Goal: Task Accomplishment & Management: Manage account settings

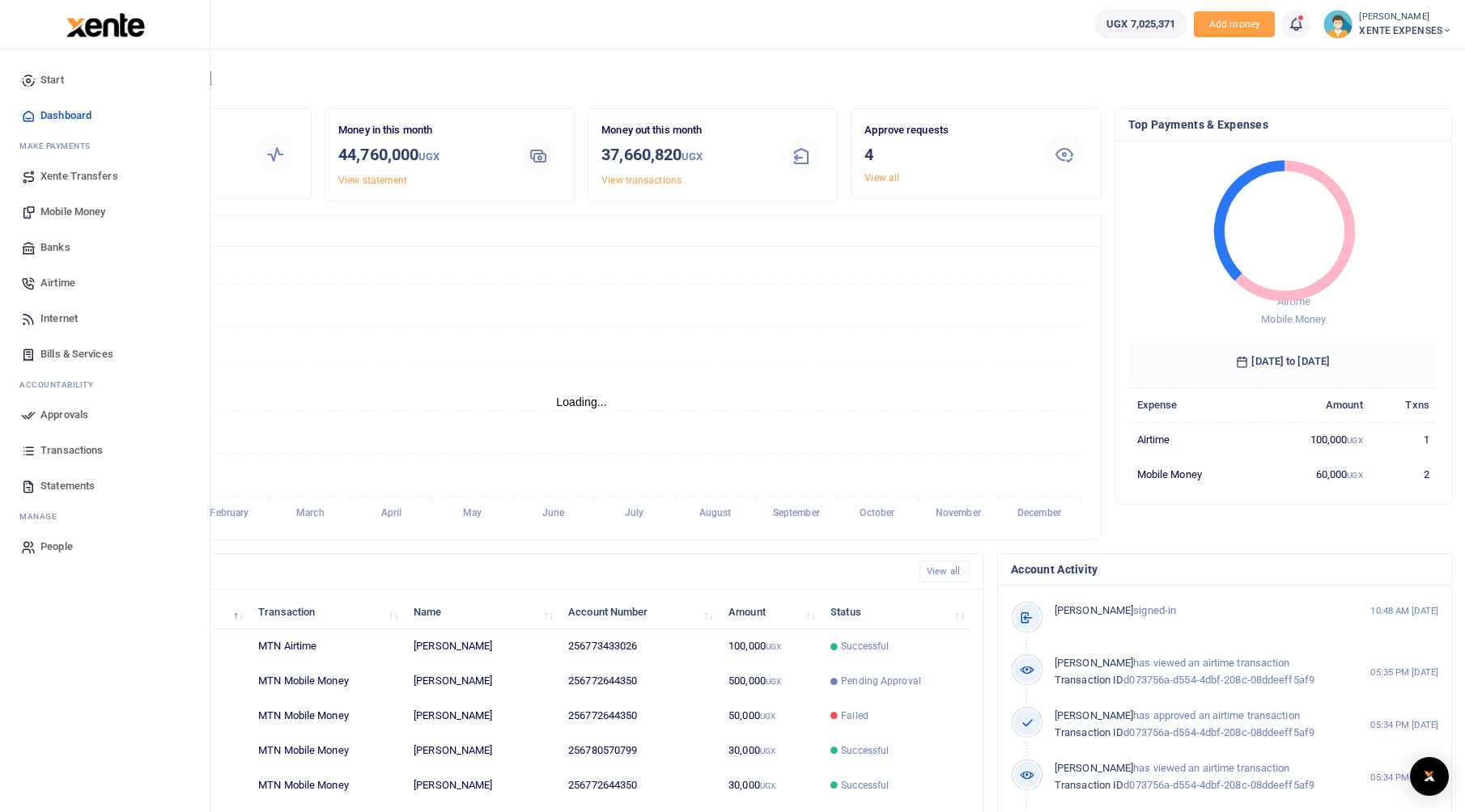
scroll to position [13, 13]
click at [78, 415] on span "Approvals" at bounding box center [64, 414] width 47 height 16
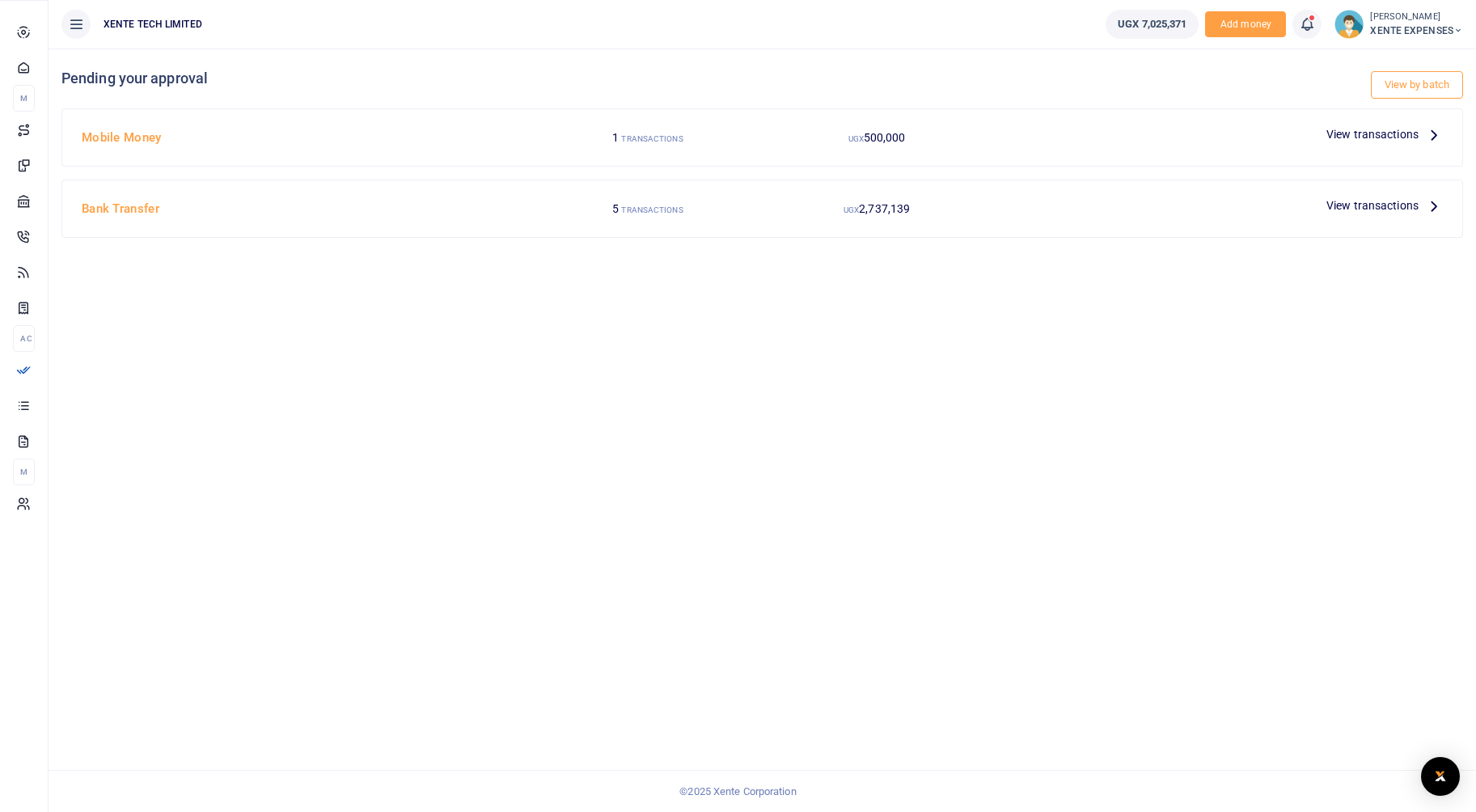
click at [25, 413] on icon at bounding box center [23, 404] width 14 height 14
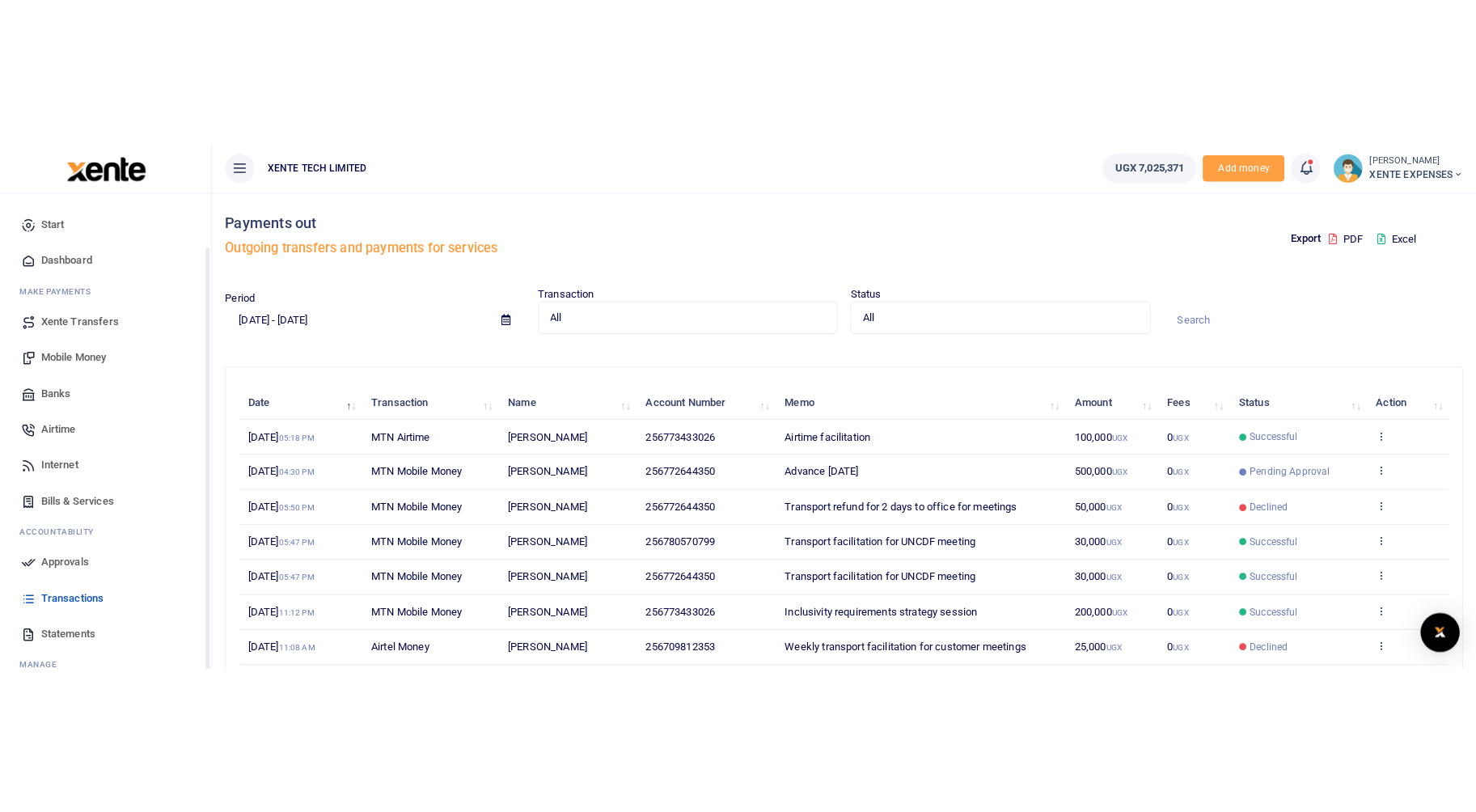
scroll to position [57, 0]
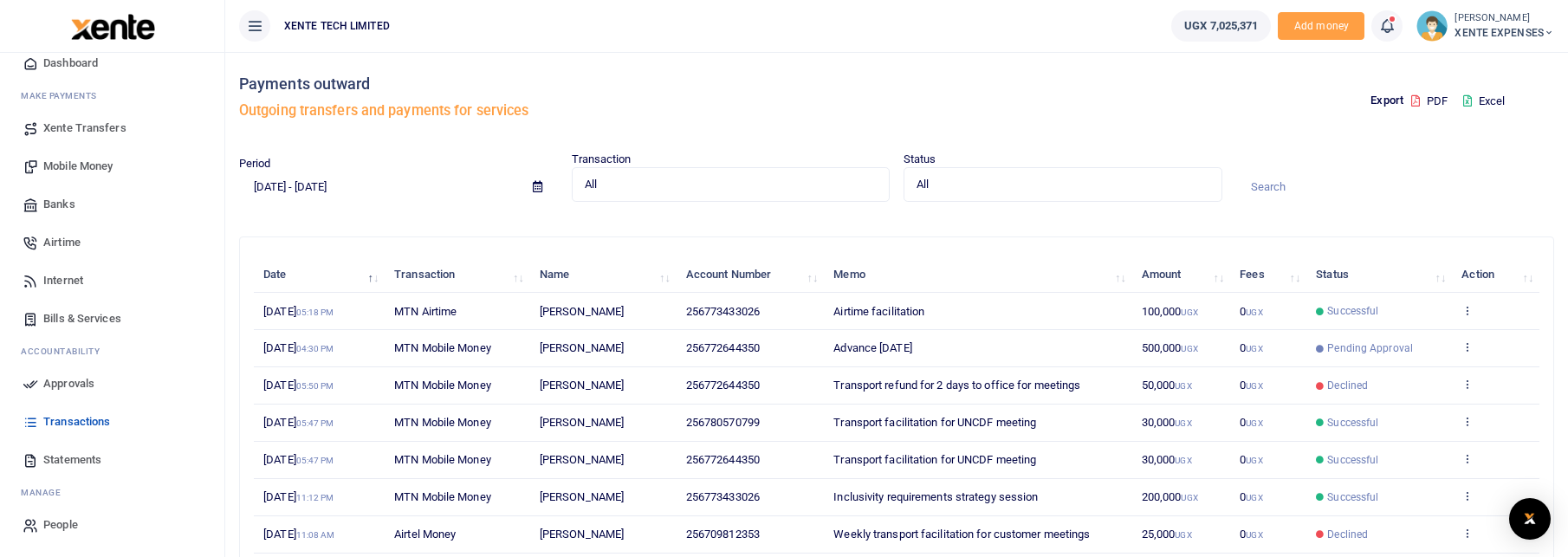
click at [247, 22] on icon at bounding box center [255, 25] width 17 height 19
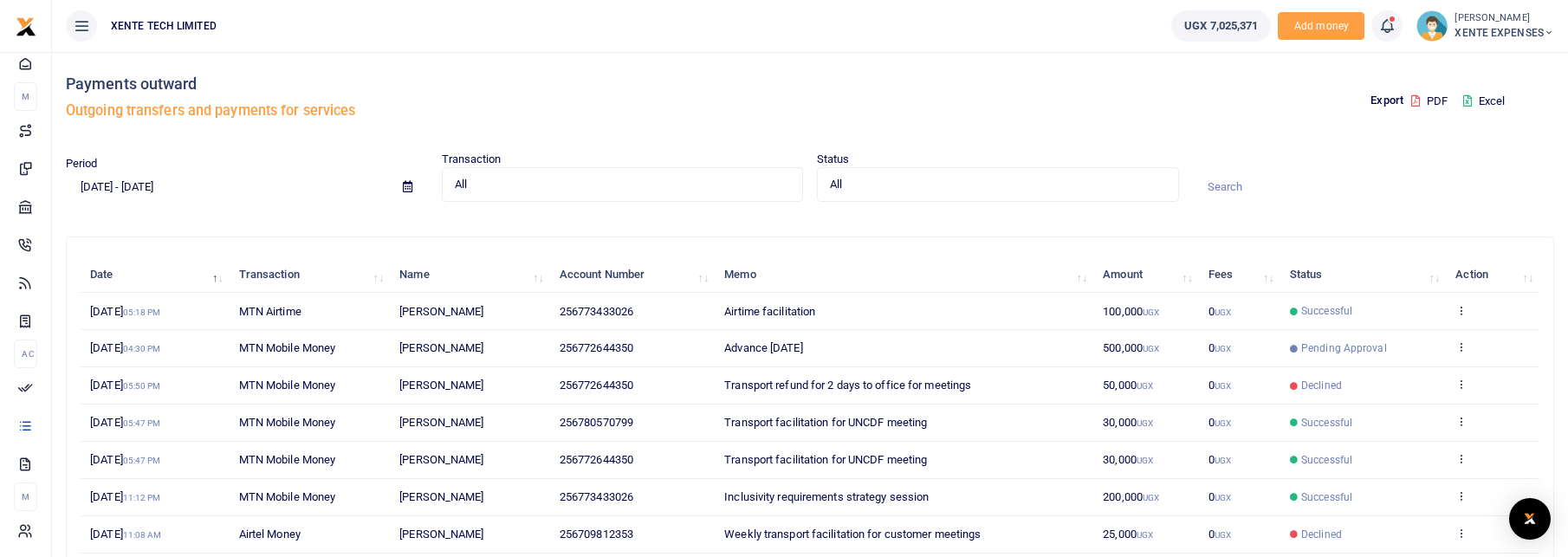
scroll to position [0, 0]
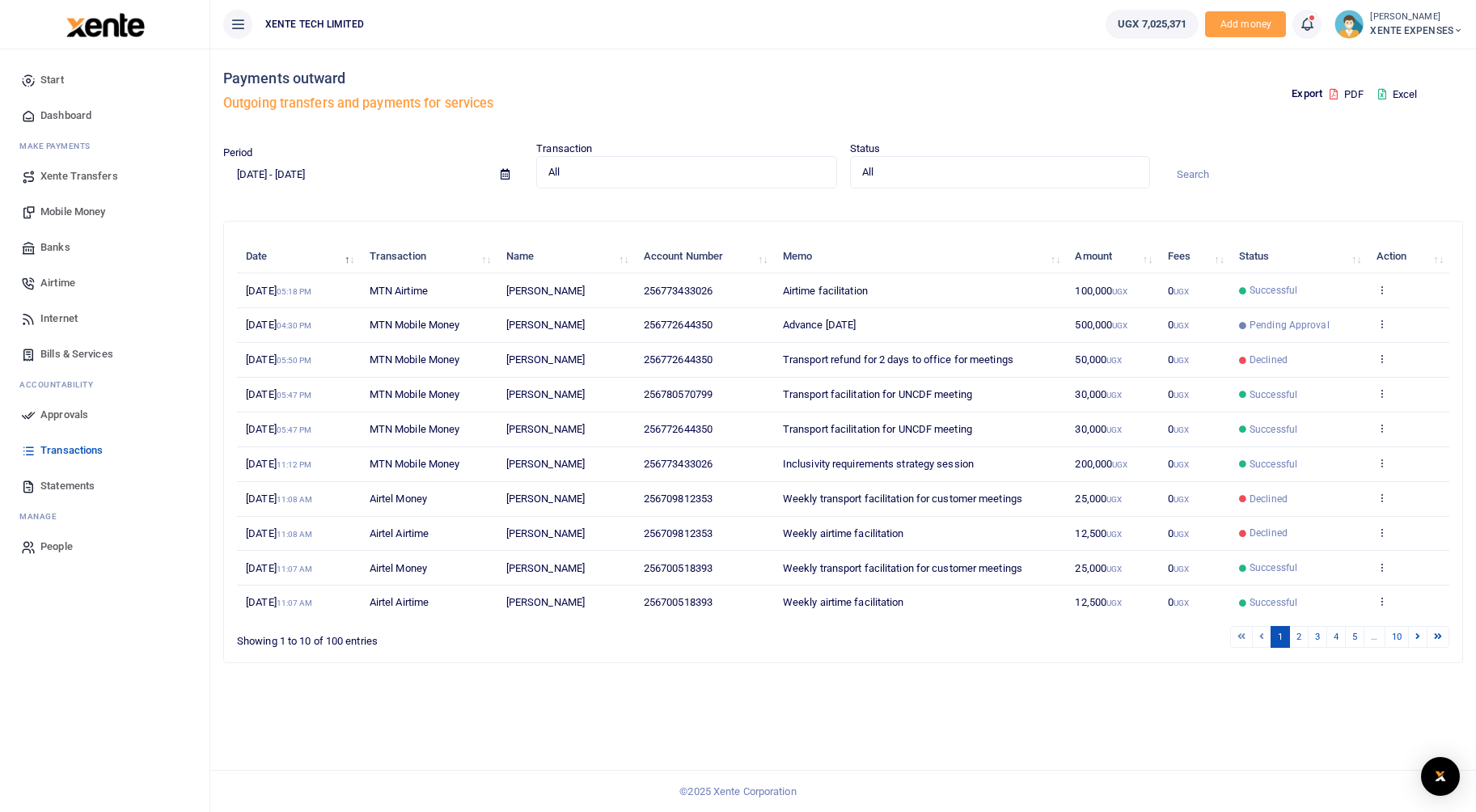
click at [232, 16] on icon at bounding box center [238, 24] width 16 height 18
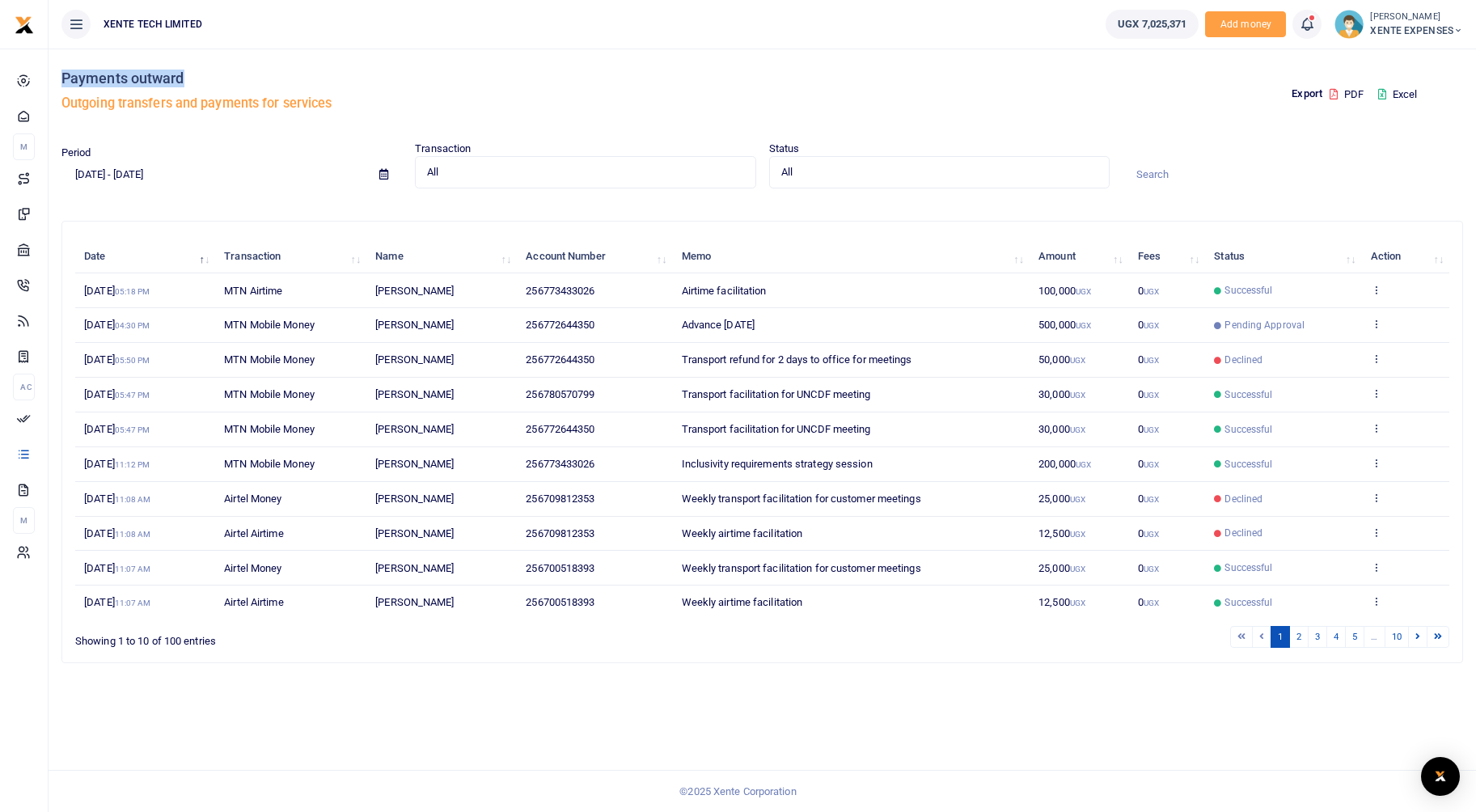
drag, startPoint x: 185, startPoint y: 80, endPoint x: 54, endPoint y: 79, distance: 131.0
click at [54, 79] on div "Payments outward Outgoing transfers and payments for services Export PDF Excel …" at bounding box center [762, 430] width 1428 height 764
copy h4 "Payments outward"
click at [855, 90] on div "Export PDF Excel" at bounding box center [1117, 94] width 708 height 92
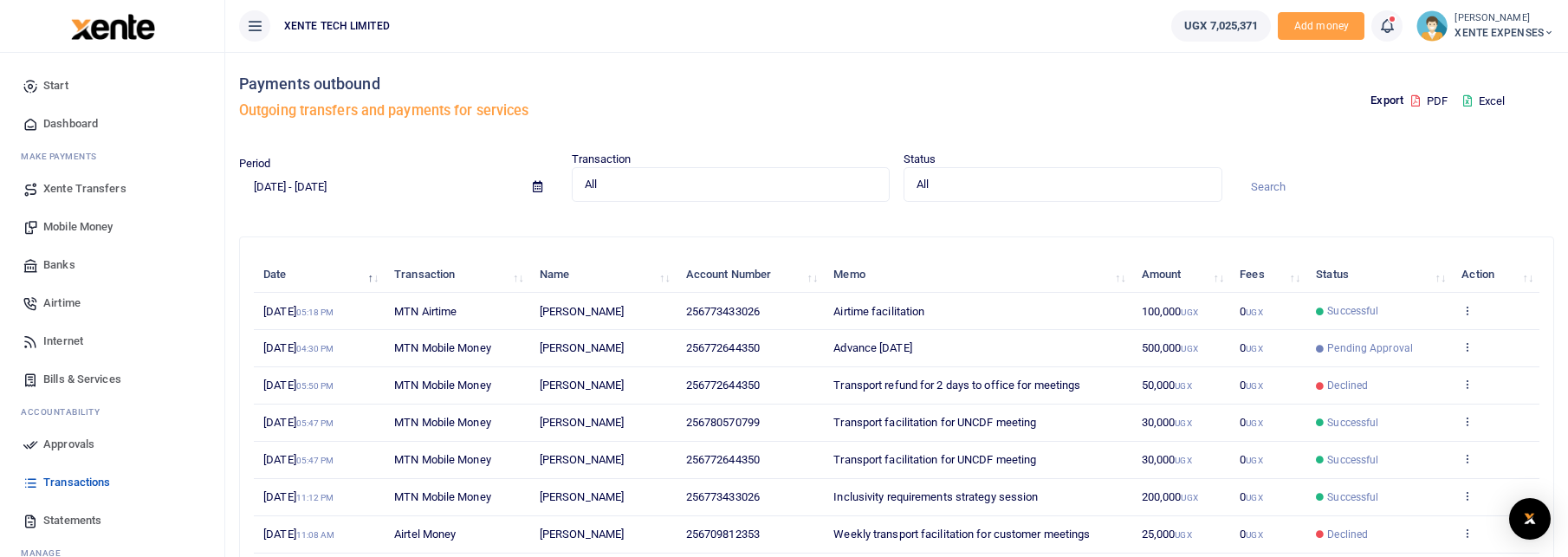
click at [245, 23] on button at bounding box center [255, 25] width 31 height 31
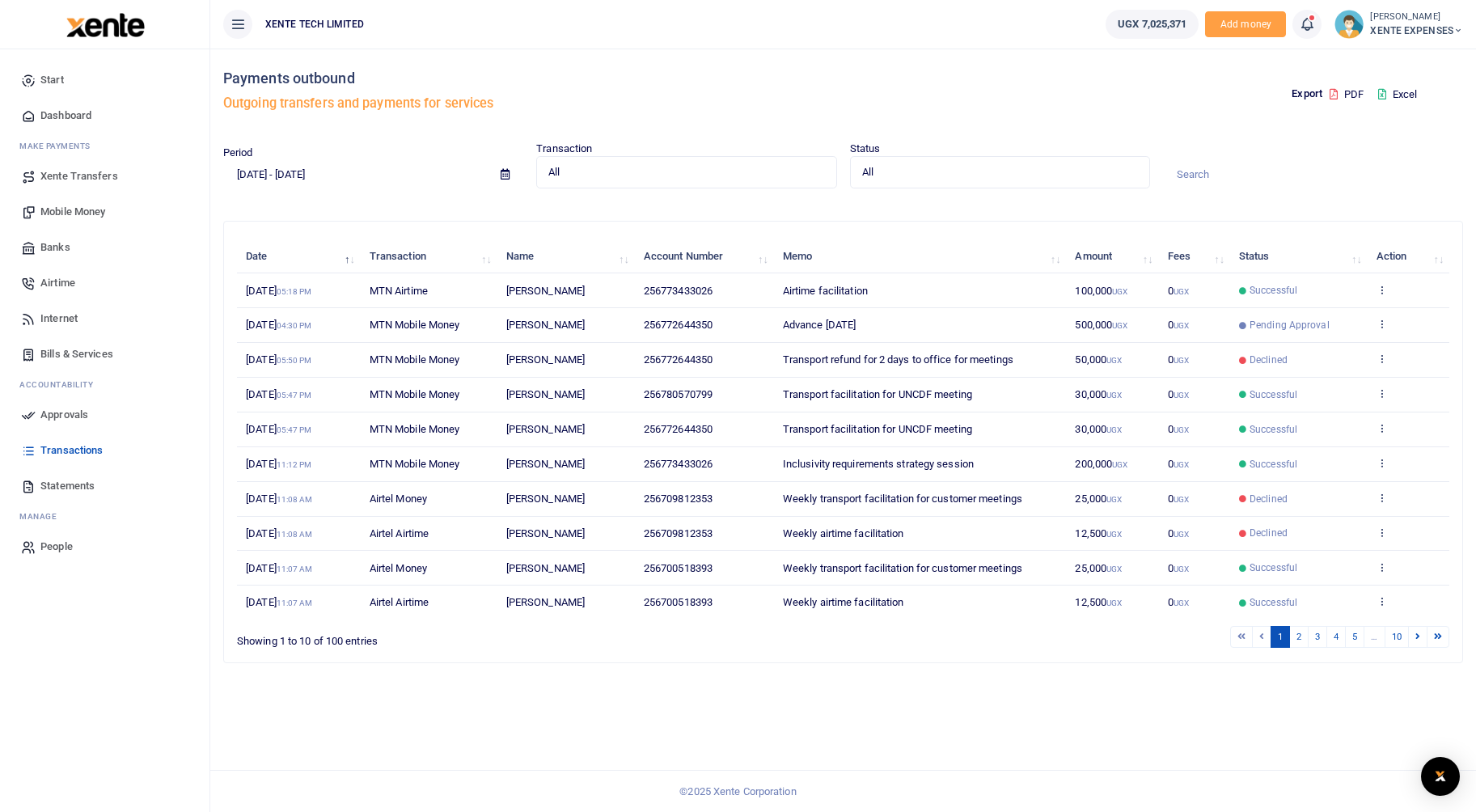
click at [237, 31] on icon at bounding box center [238, 24] width 16 height 18
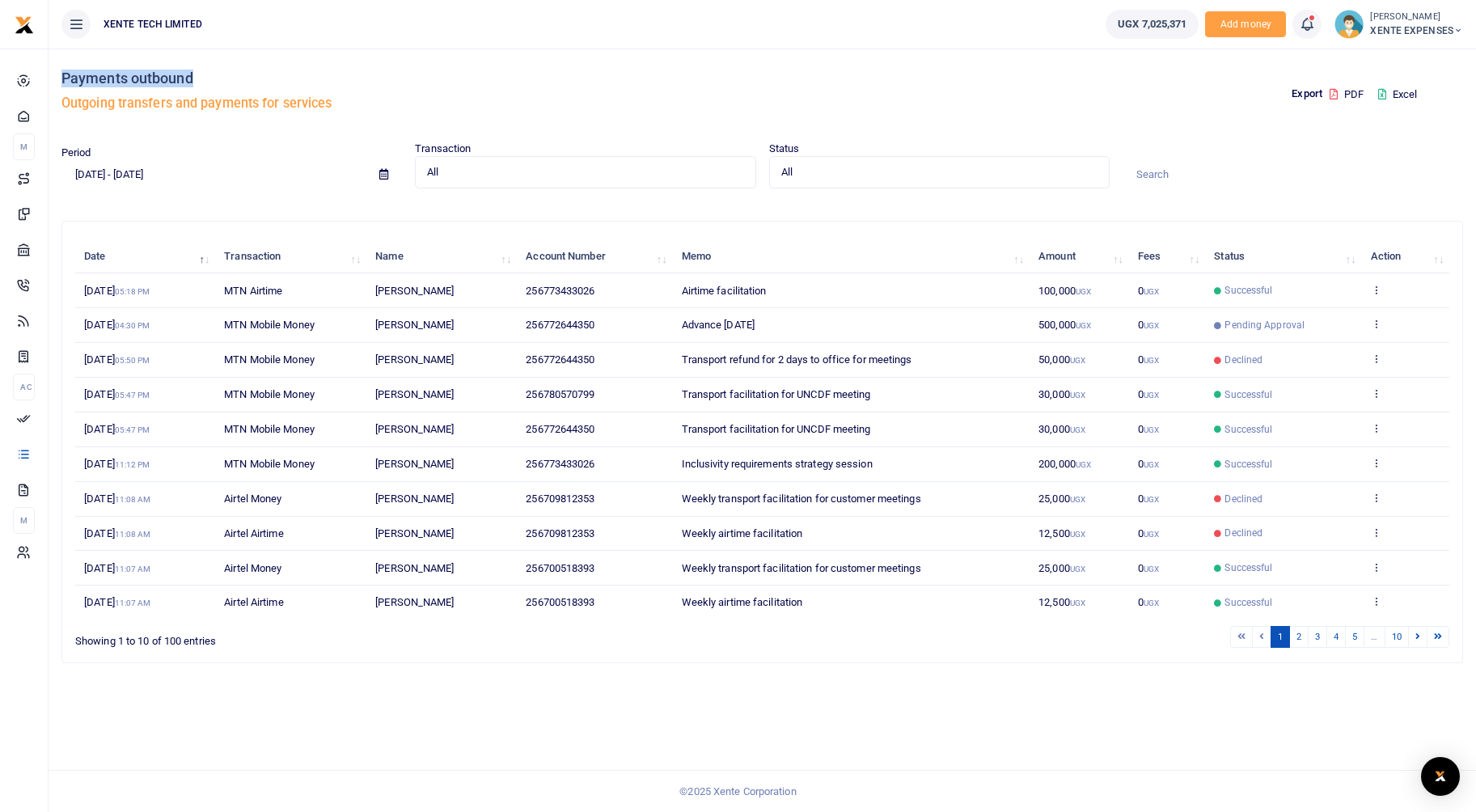
drag, startPoint x: 203, startPoint y: 75, endPoint x: 65, endPoint y: 80, distance: 138.1
click at [65, 80] on h4 "Payments outbound" at bounding box center [409, 78] width 694 height 18
copy h4 "Payments outbound"
click at [285, 58] on div "Payments outbound Outgoing transfers and payments for services" at bounding box center [409, 94] width 694 height 92
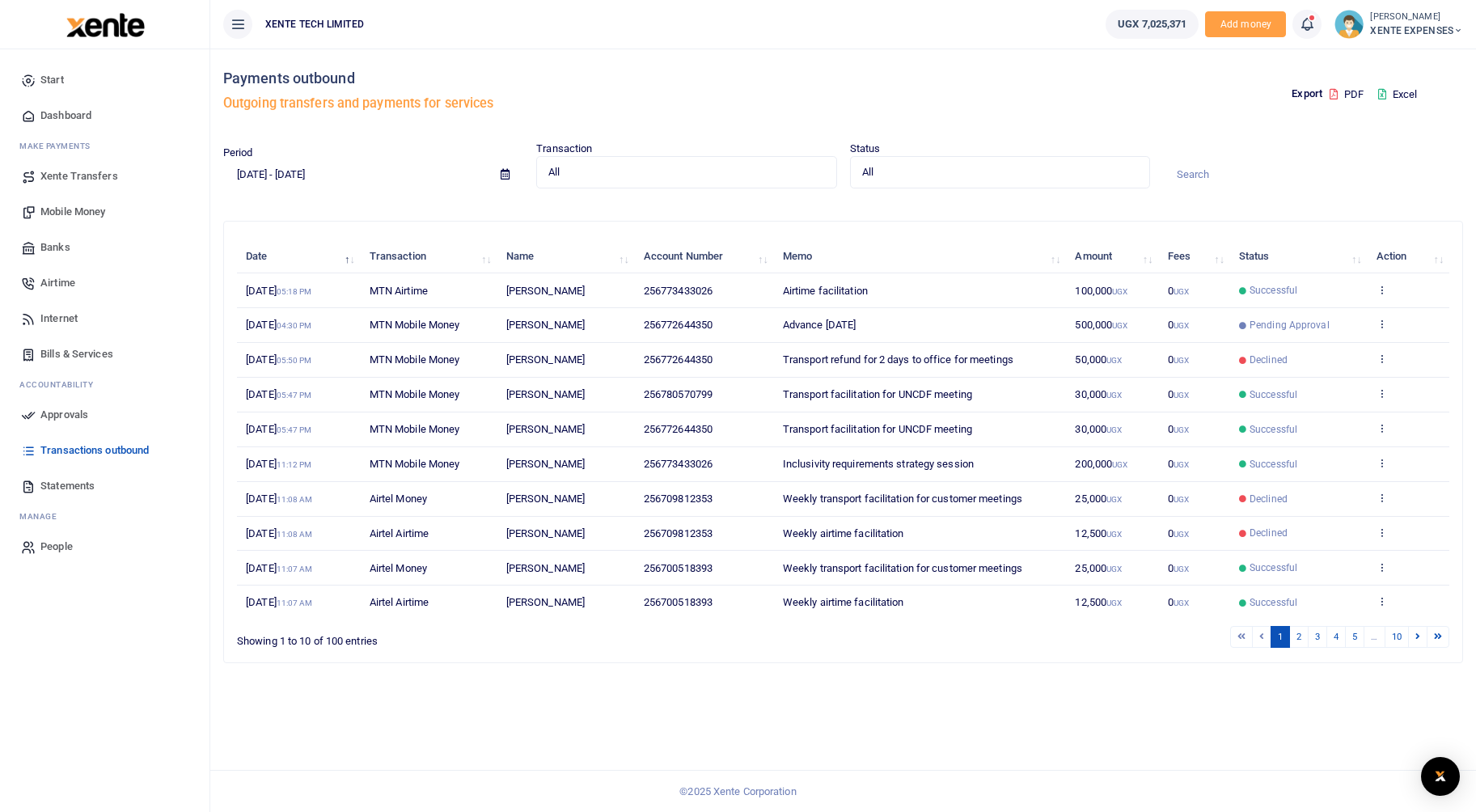
click at [240, 16] on icon at bounding box center [238, 24] width 16 height 18
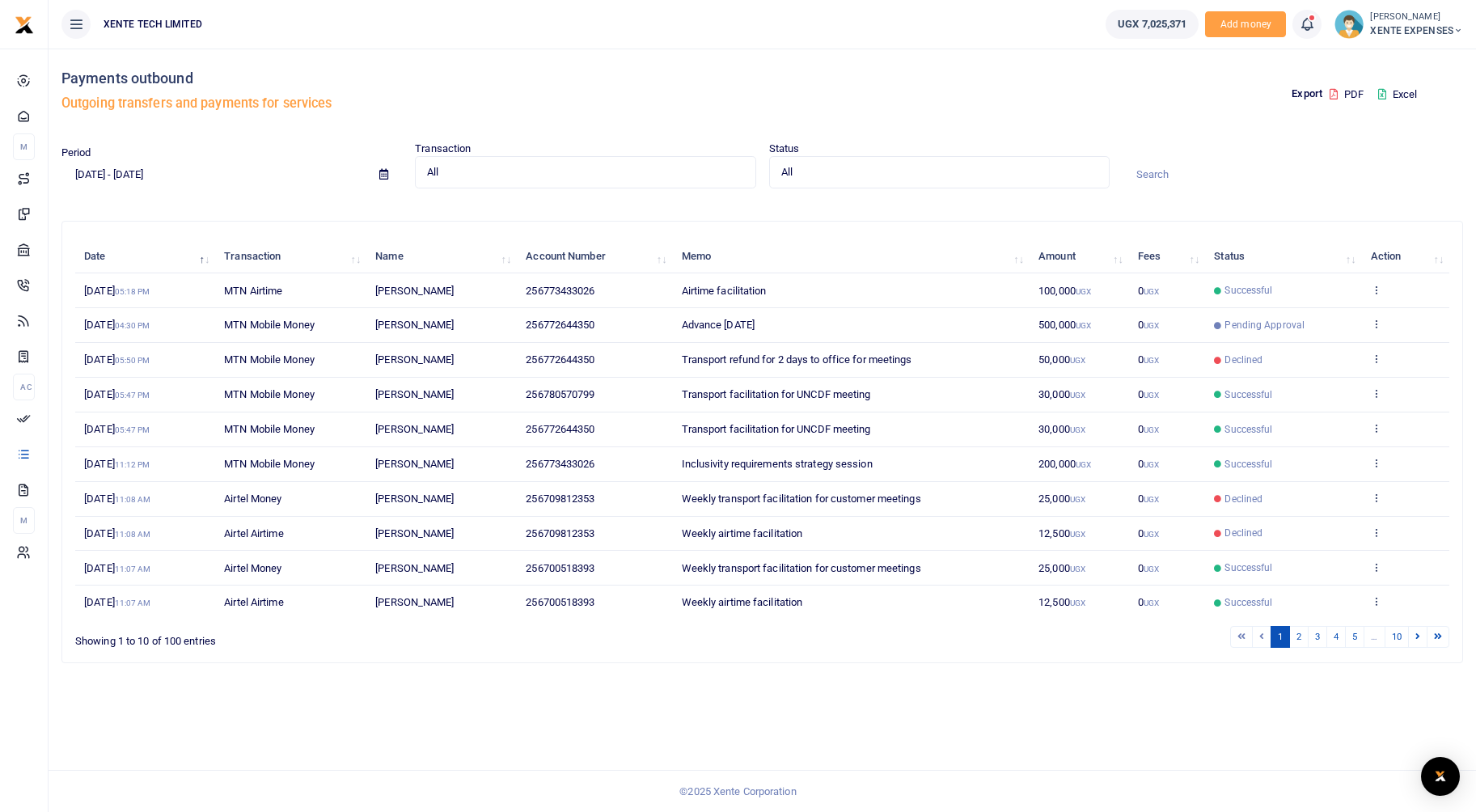
click at [74, 20] on icon at bounding box center [75, 24] width 16 height 18
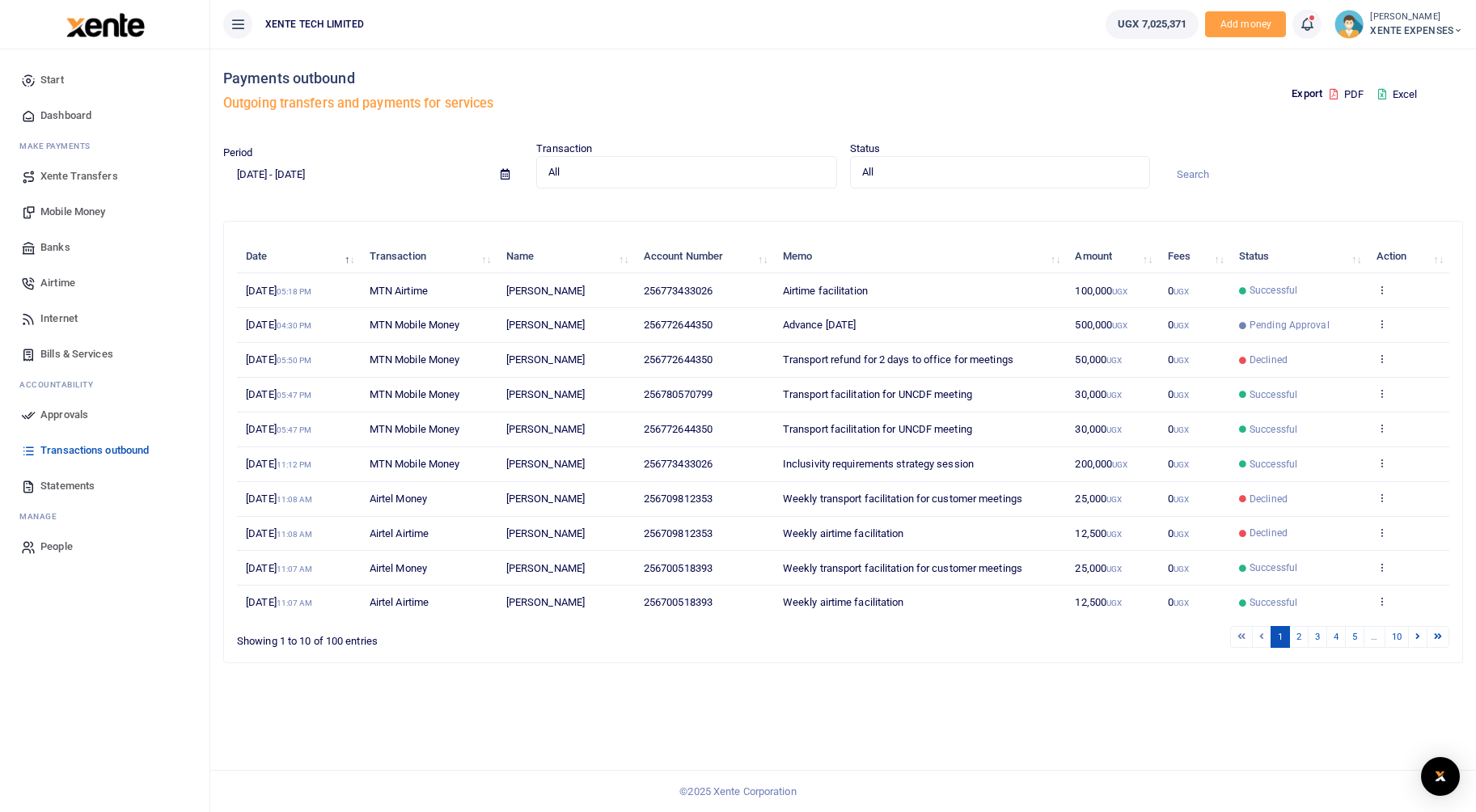
click at [236, 22] on icon at bounding box center [238, 24] width 16 height 18
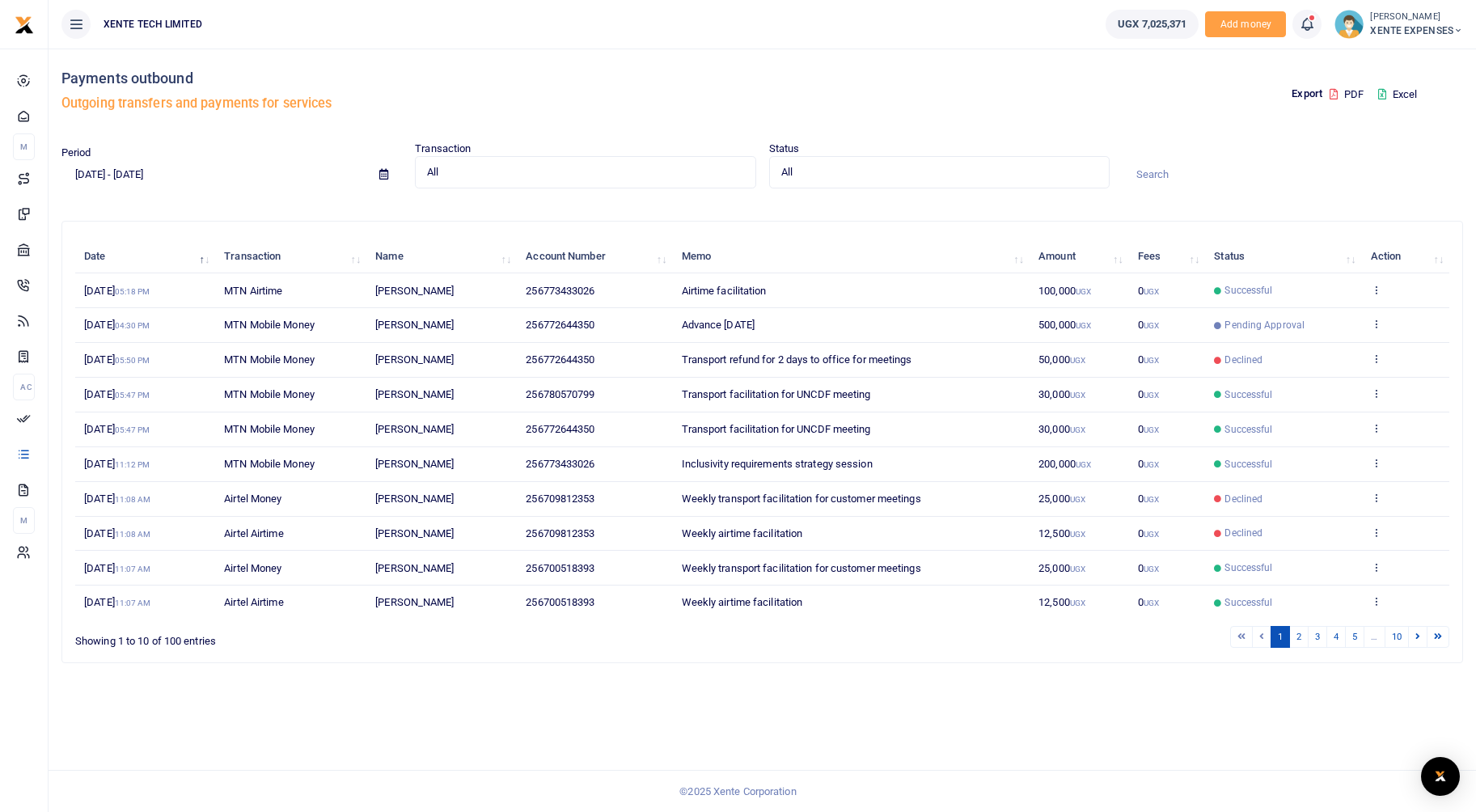
drag, startPoint x: 703, startPoint y: 432, endPoint x: 599, endPoint y: 678, distance: 267.1
click at [599, 684] on div "Payments outbound Outgoing transfers and payments for services Export PDF Excel…" at bounding box center [762, 430] width 1428 height 764
click at [1293, 646] on link "2" at bounding box center [1298, 637] width 19 height 22
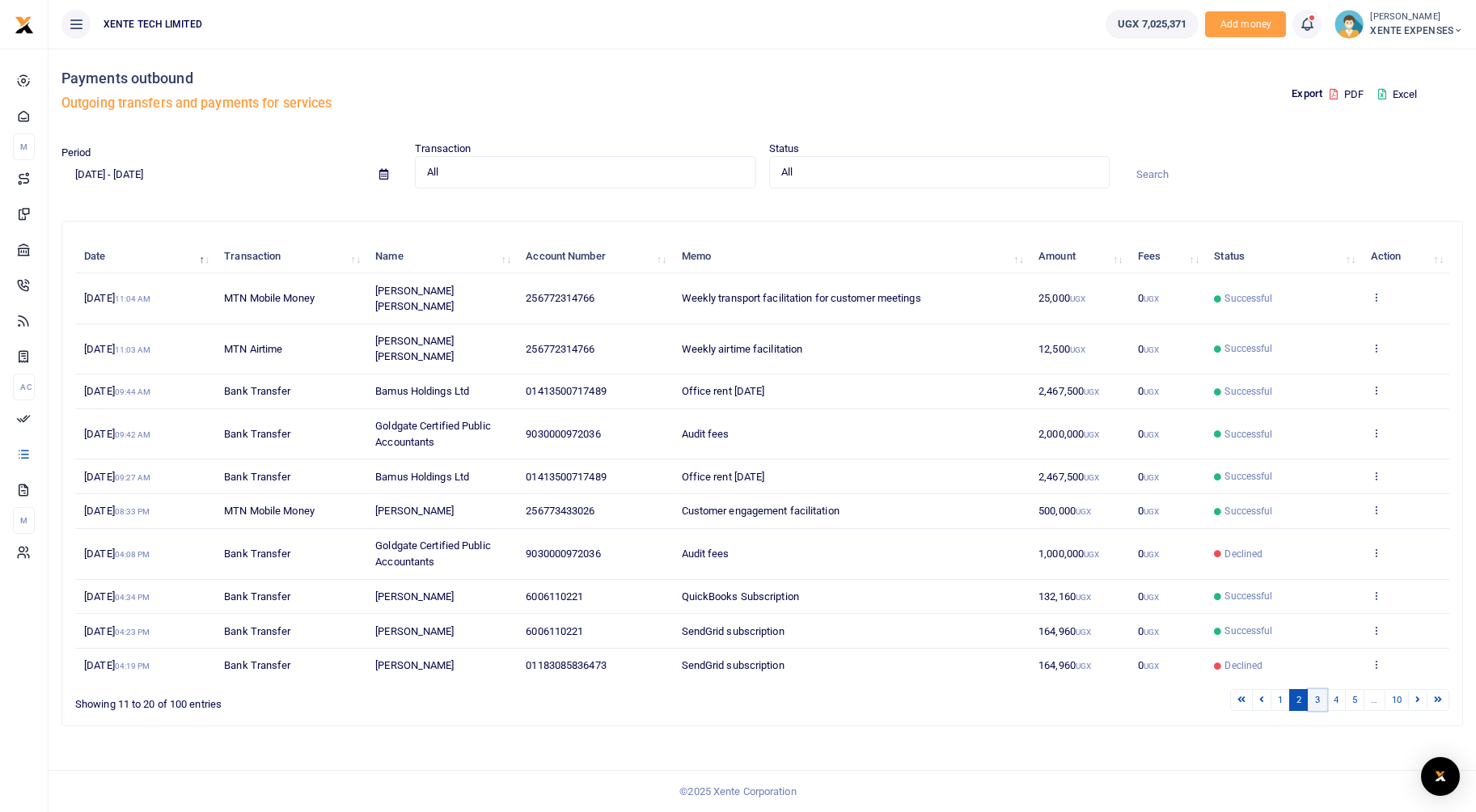
click at [1321, 702] on link "3" at bounding box center [1317, 700] width 19 height 22
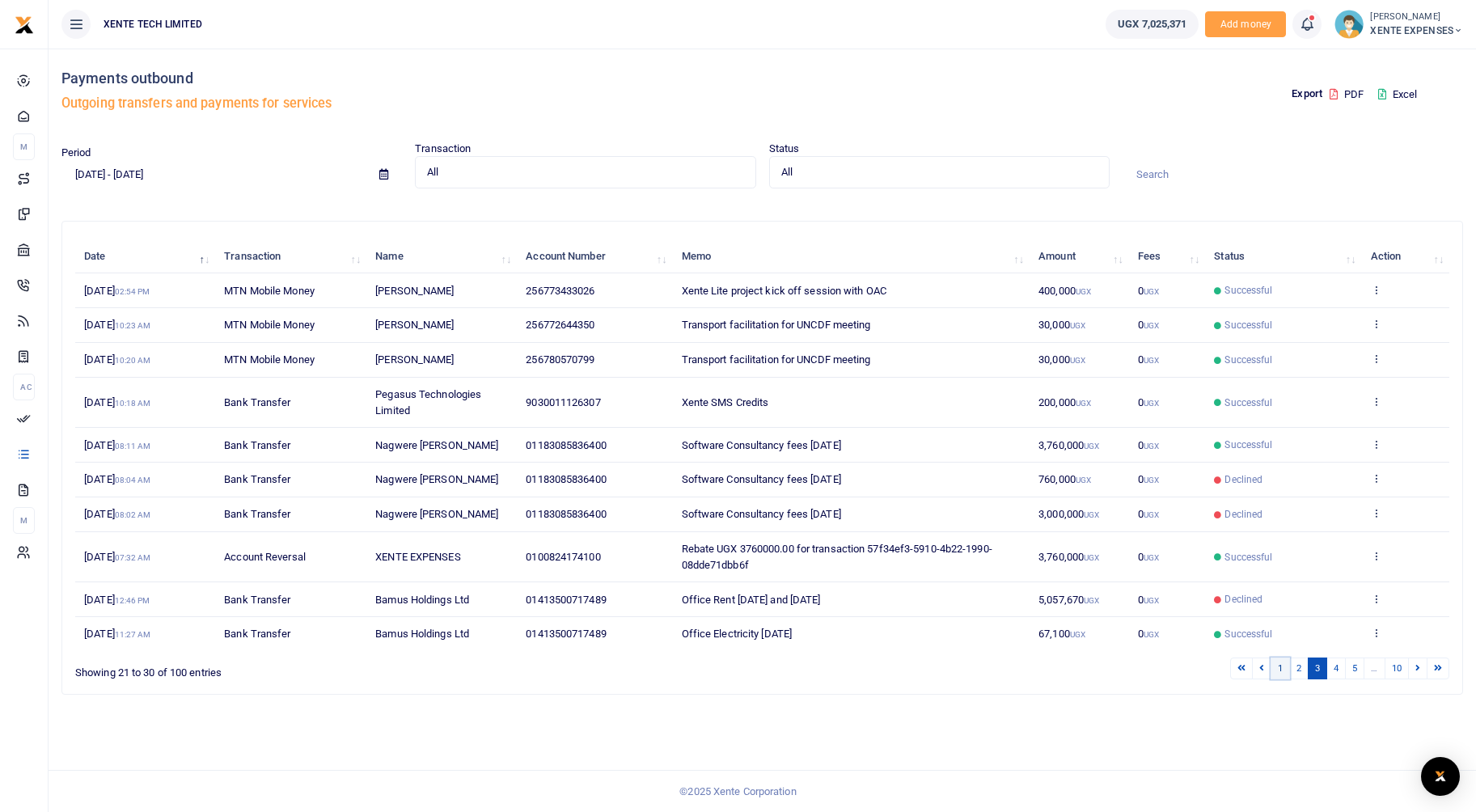
click at [1281, 672] on link "1" at bounding box center [1280, 668] width 19 height 22
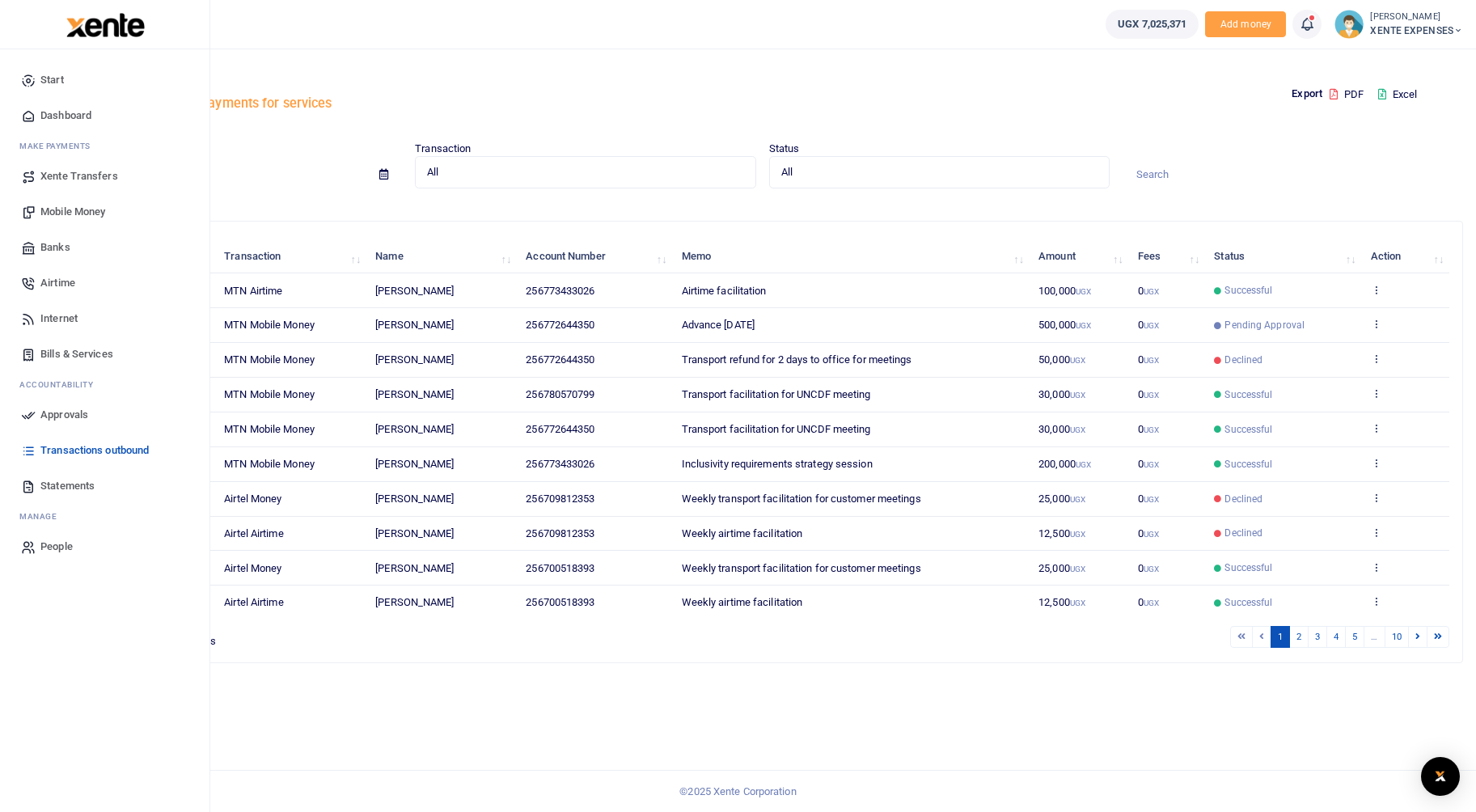
click at [96, 177] on span "Xente Transfers" at bounding box center [80, 176] width 78 height 16
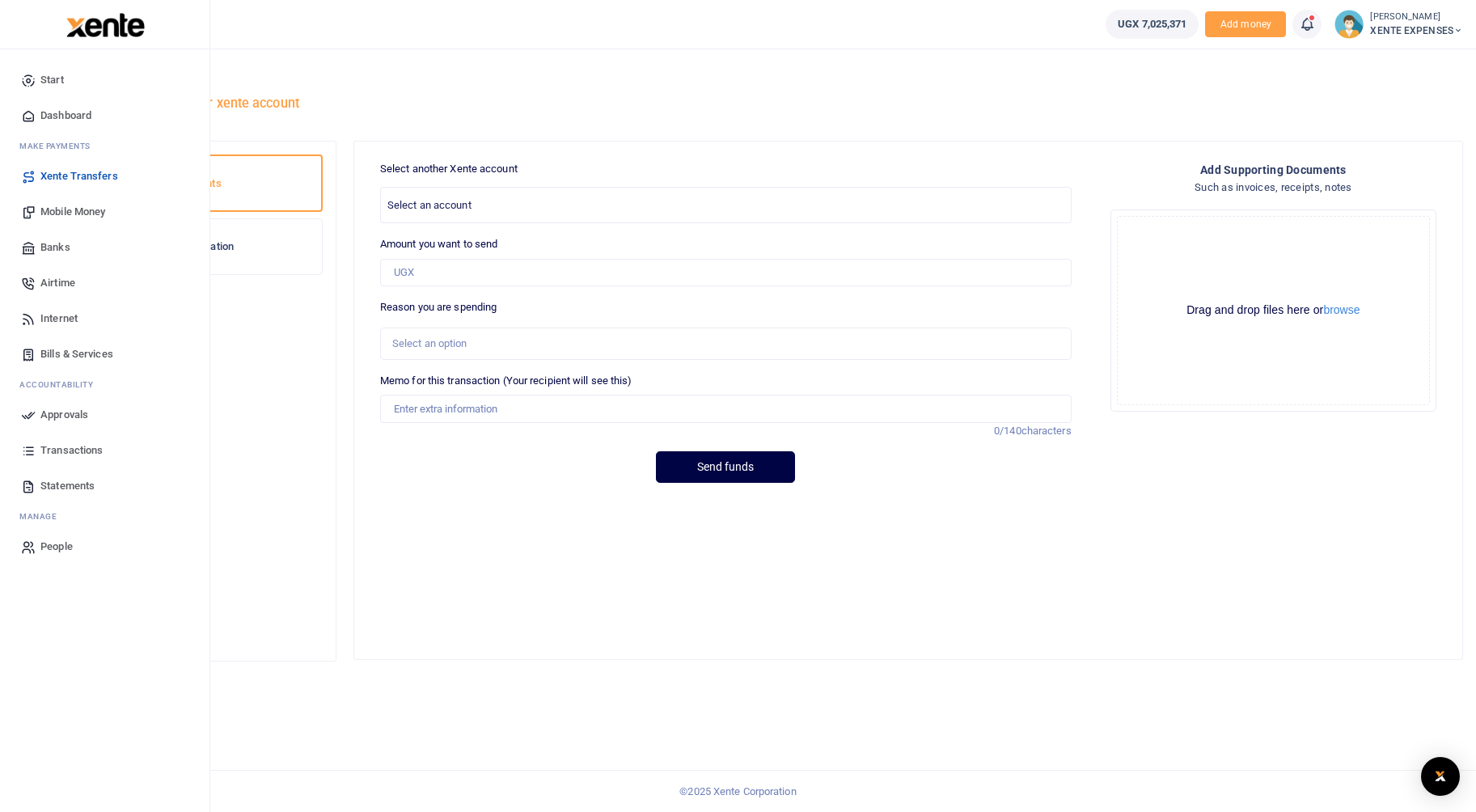
click at [45, 211] on span "Mobile Money" at bounding box center [73, 211] width 65 height 16
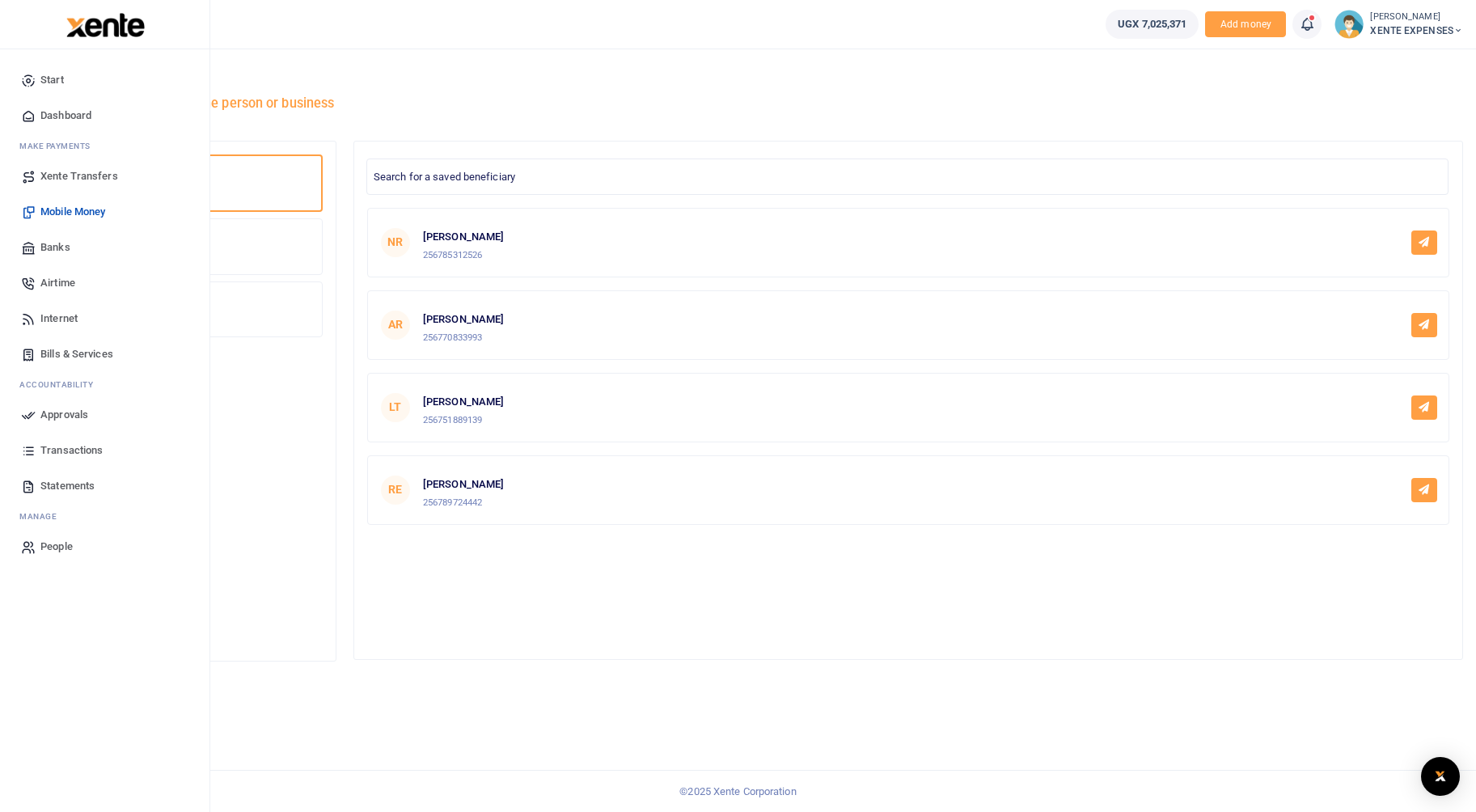
click at [47, 113] on span "Dashboard" at bounding box center [66, 115] width 51 height 16
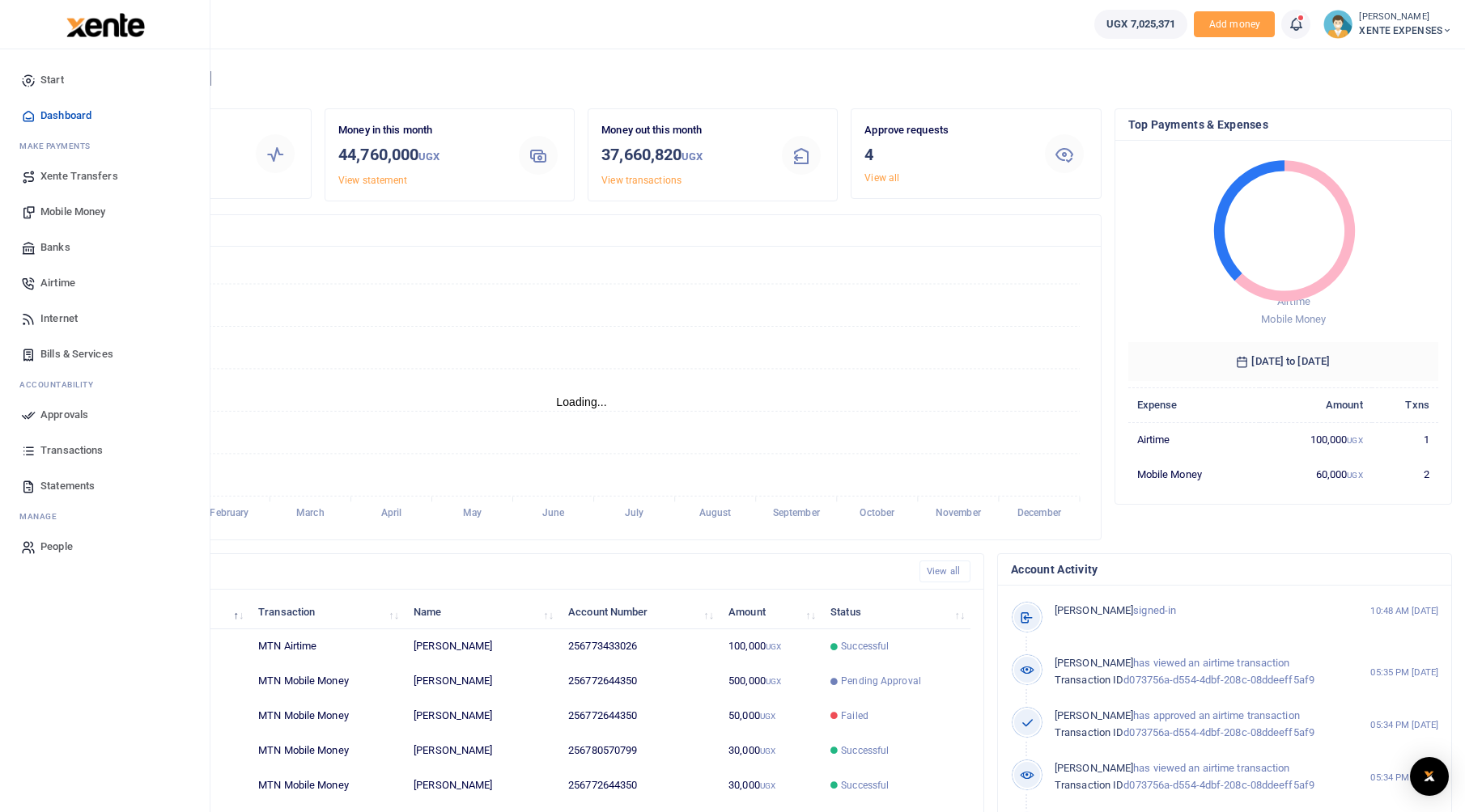
scroll to position [13, 13]
click at [47, 242] on span "Banks" at bounding box center [55, 247] width 30 height 16
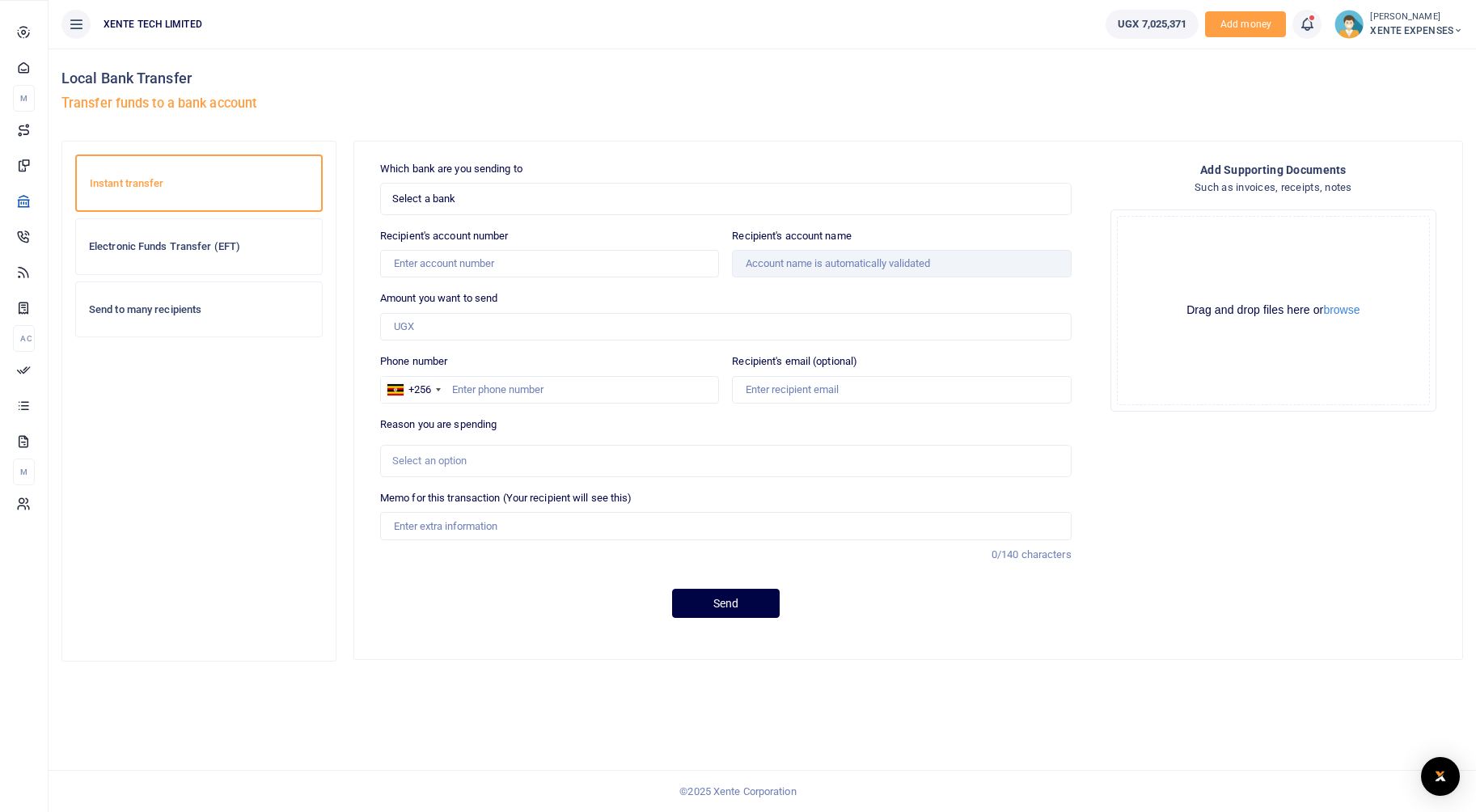
click at [30, 377] on icon at bounding box center [23, 369] width 14 height 14
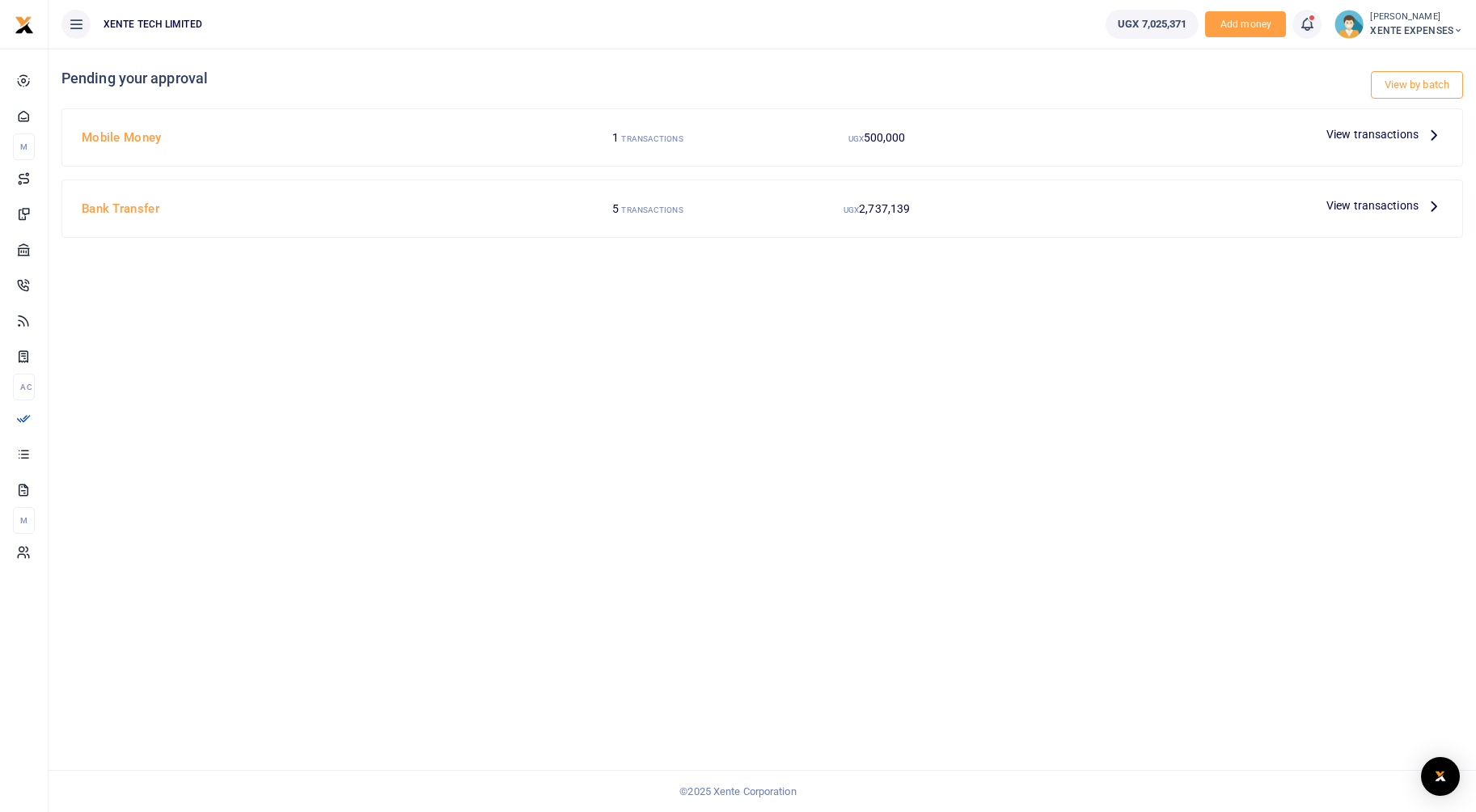
click at [1387, 205] on span "View transactions" at bounding box center [1372, 205] width 92 height 18
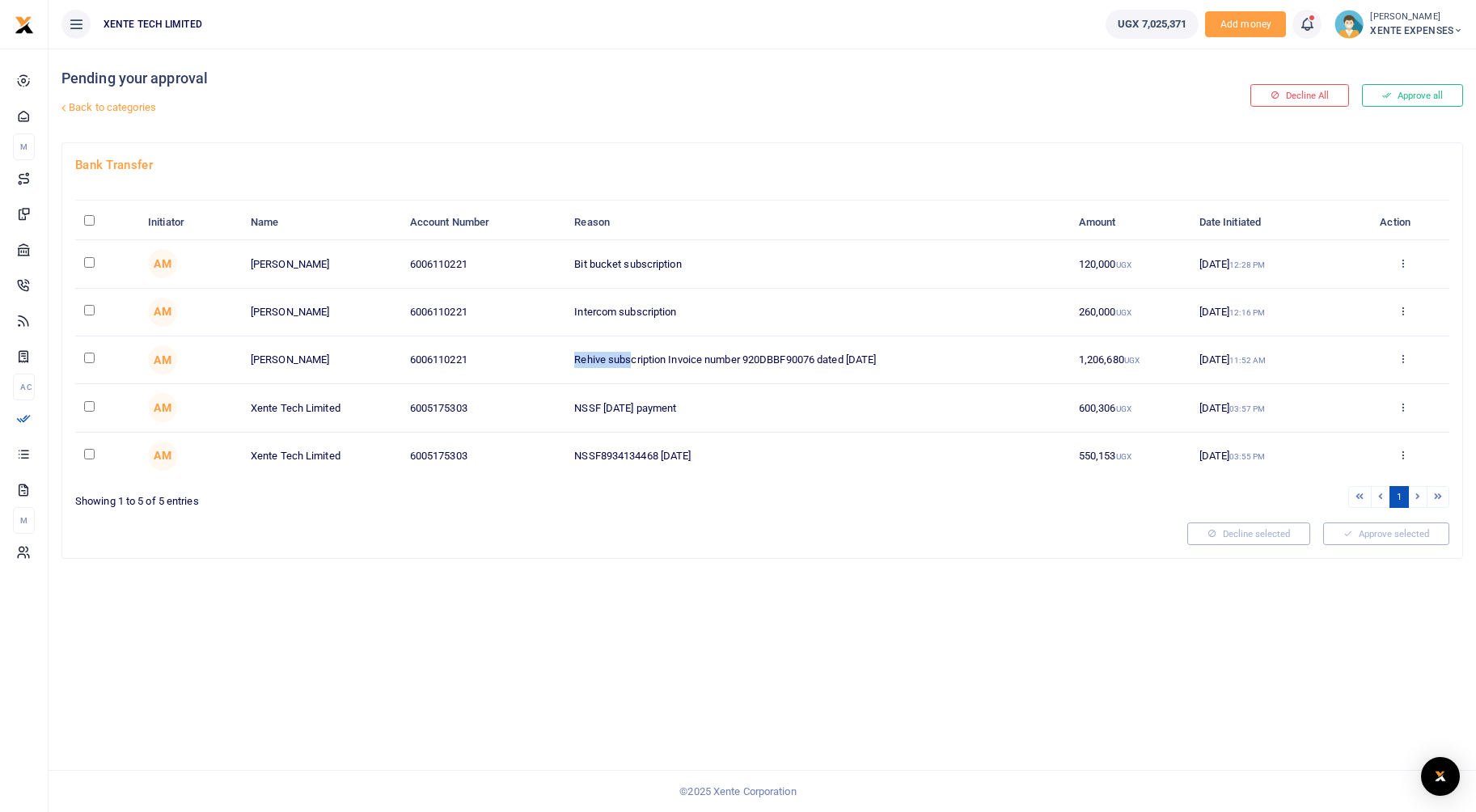
drag, startPoint x: 581, startPoint y: 361, endPoint x: 632, endPoint y: 365, distance: 51.2
click at [632, 365] on td "Rehive subscription Invoice number 920DBBF90076 dated [DATE]" at bounding box center [817, 360] width 504 height 47
click at [675, 515] on div "Bank Transfer Initiator Name Account Number Reason Amount Date Initiated Action…" at bounding box center [762, 350] width 1400 height 415
drag, startPoint x: 573, startPoint y: 408, endPoint x: 722, endPoint y: 418, distance: 149.3
click at [722, 418] on td "NSSF May 2025 payment" at bounding box center [817, 408] width 504 height 47
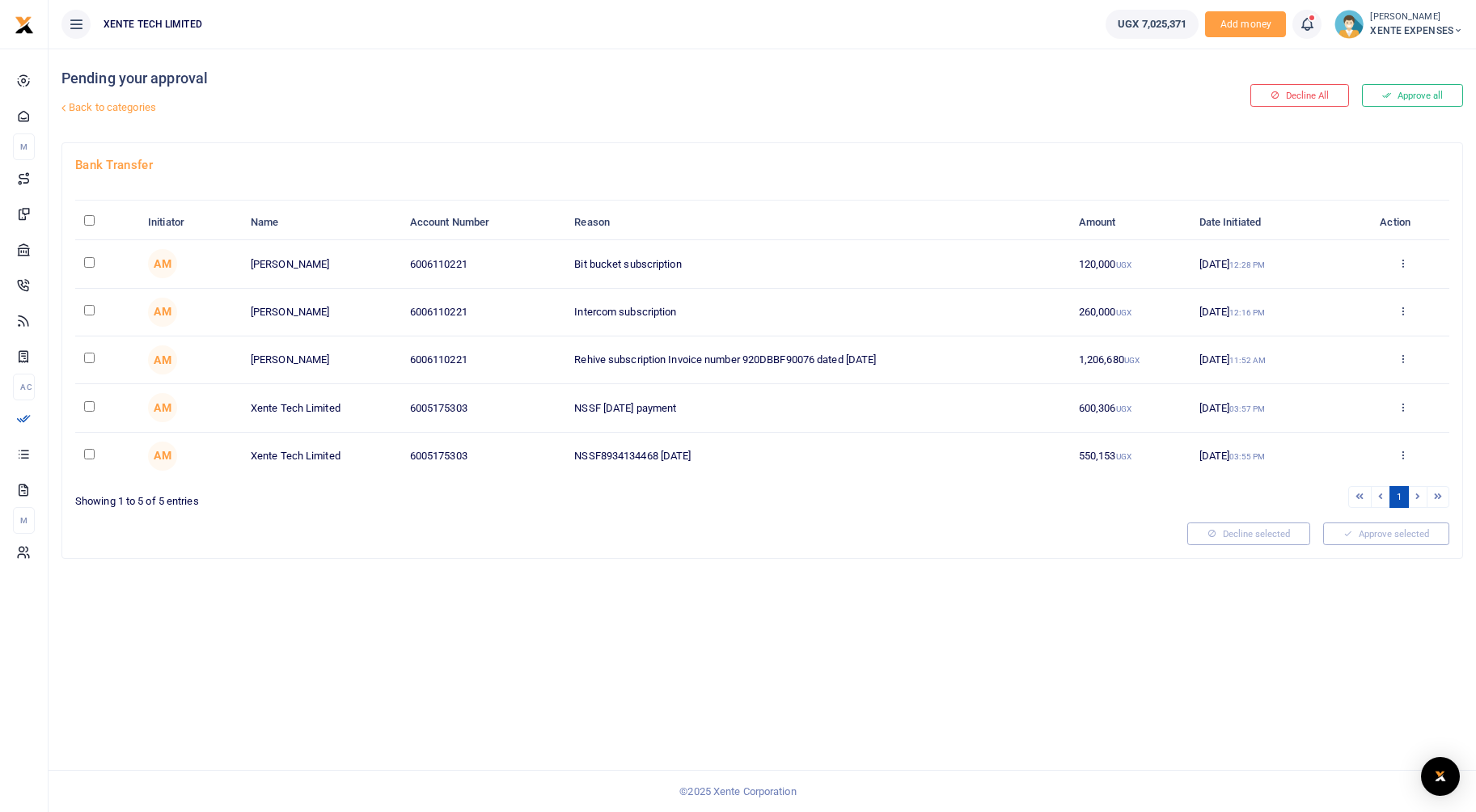
drag, startPoint x: 722, startPoint y: 418, endPoint x: 665, endPoint y: 528, distance: 123.9
click at [665, 528] on div at bounding box center [624, 534] width 1112 height 23
drag, startPoint x: 575, startPoint y: 361, endPoint x: 916, endPoint y: 359, distance: 341.0
click at [916, 359] on td "Rehive subscription Invoice number 920DBBF90076 dated 1 Sep 2025" at bounding box center [817, 360] width 504 height 47
drag, startPoint x: 916, startPoint y: 359, endPoint x: 694, endPoint y: 470, distance: 248.2
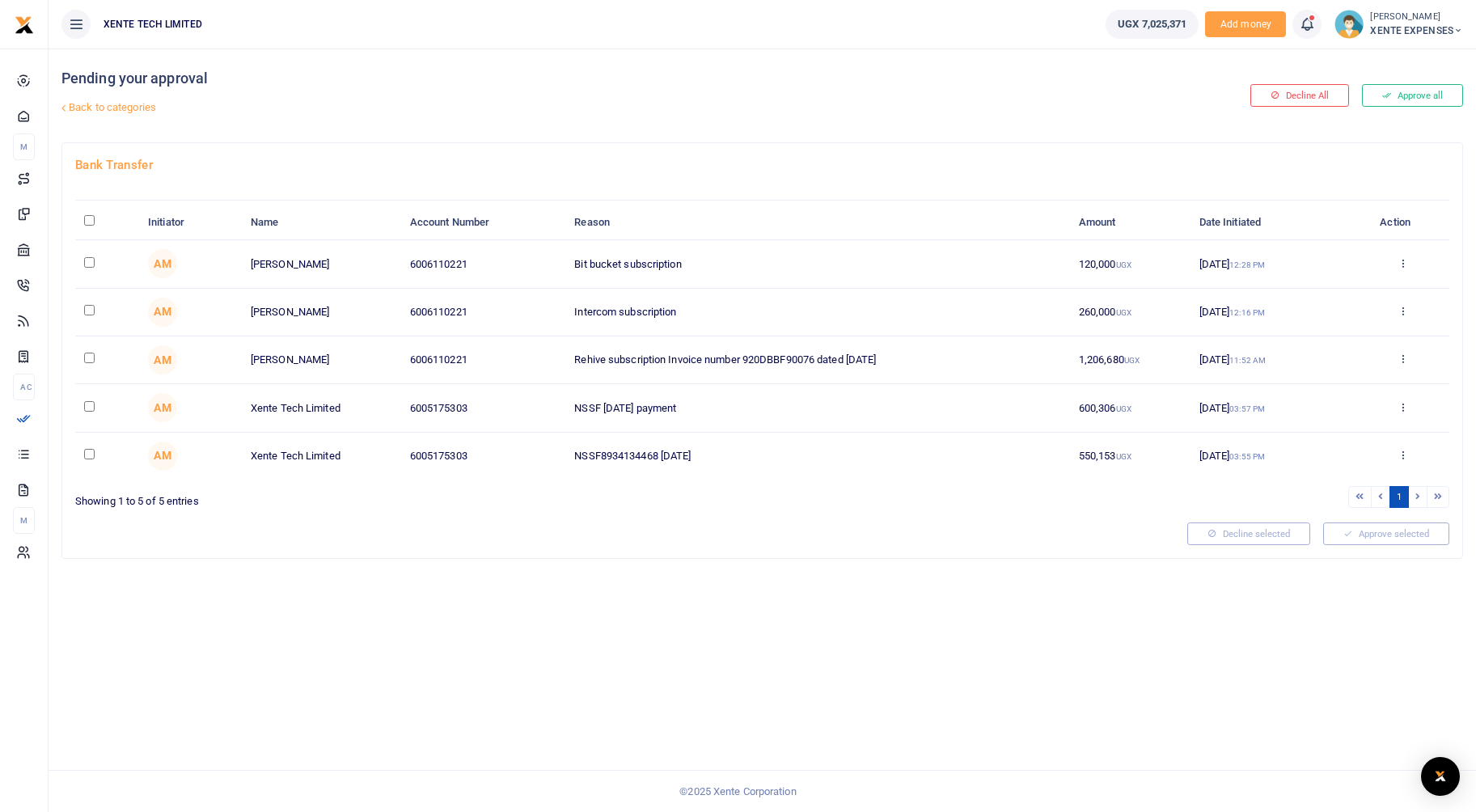
click at [738, 531] on div at bounding box center [624, 534] width 1112 height 23
click at [608, 317] on td "Intercom subscription" at bounding box center [817, 312] width 504 height 47
click at [89, 308] on input "checkbox" at bounding box center [89, 310] width 10 height 10
checkbox input "true"
click at [89, 261] on input "checkbox" at bounding box center [89, 262] width 10 height 10
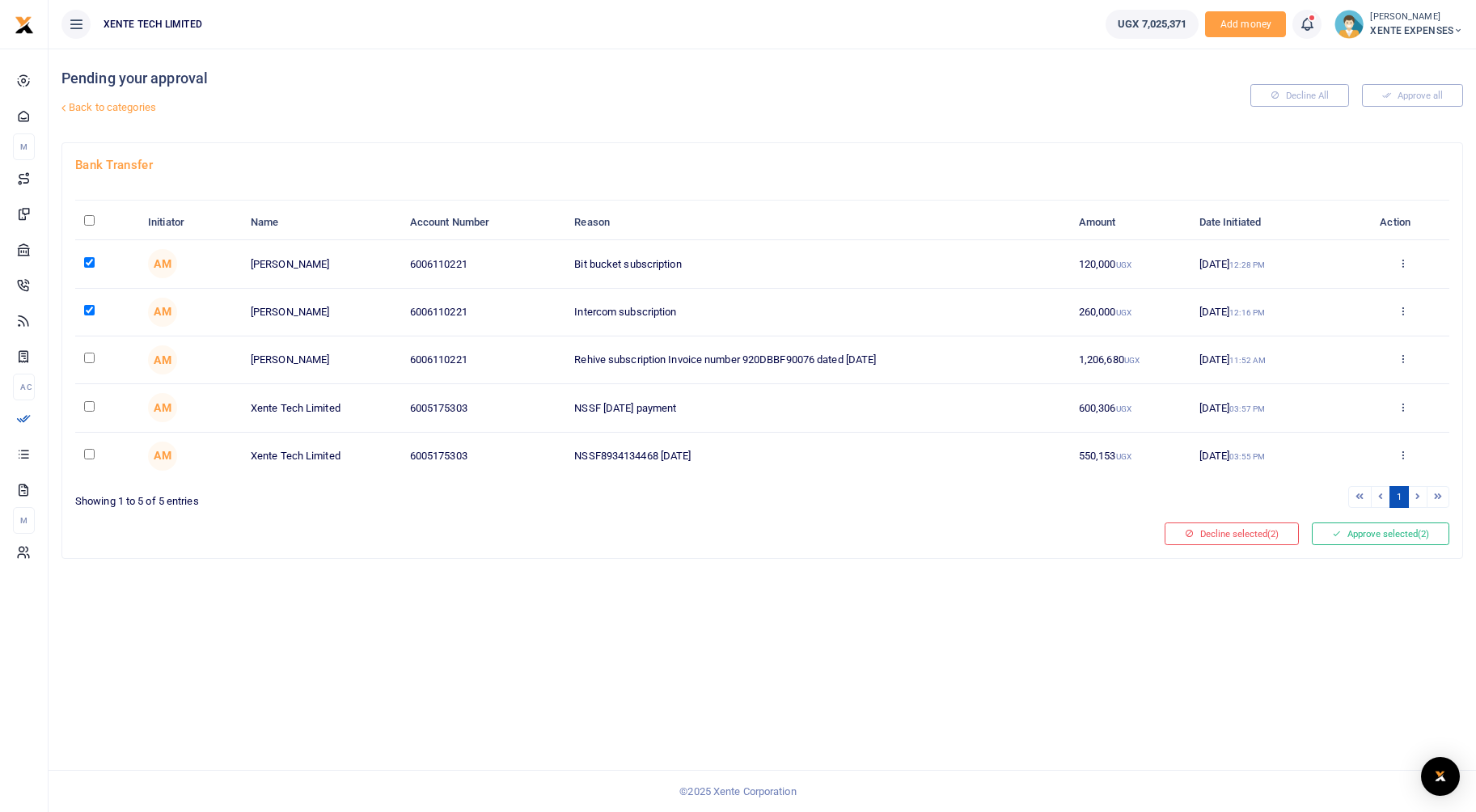
click at [85, 260] on input "checkbox" at bounding box center [89, 262] width 10 height 10
checkbox input "false"
click at [1386, 534] on button "Approve selected (1)" at bounding box center [1380, 534] width 138 height 23
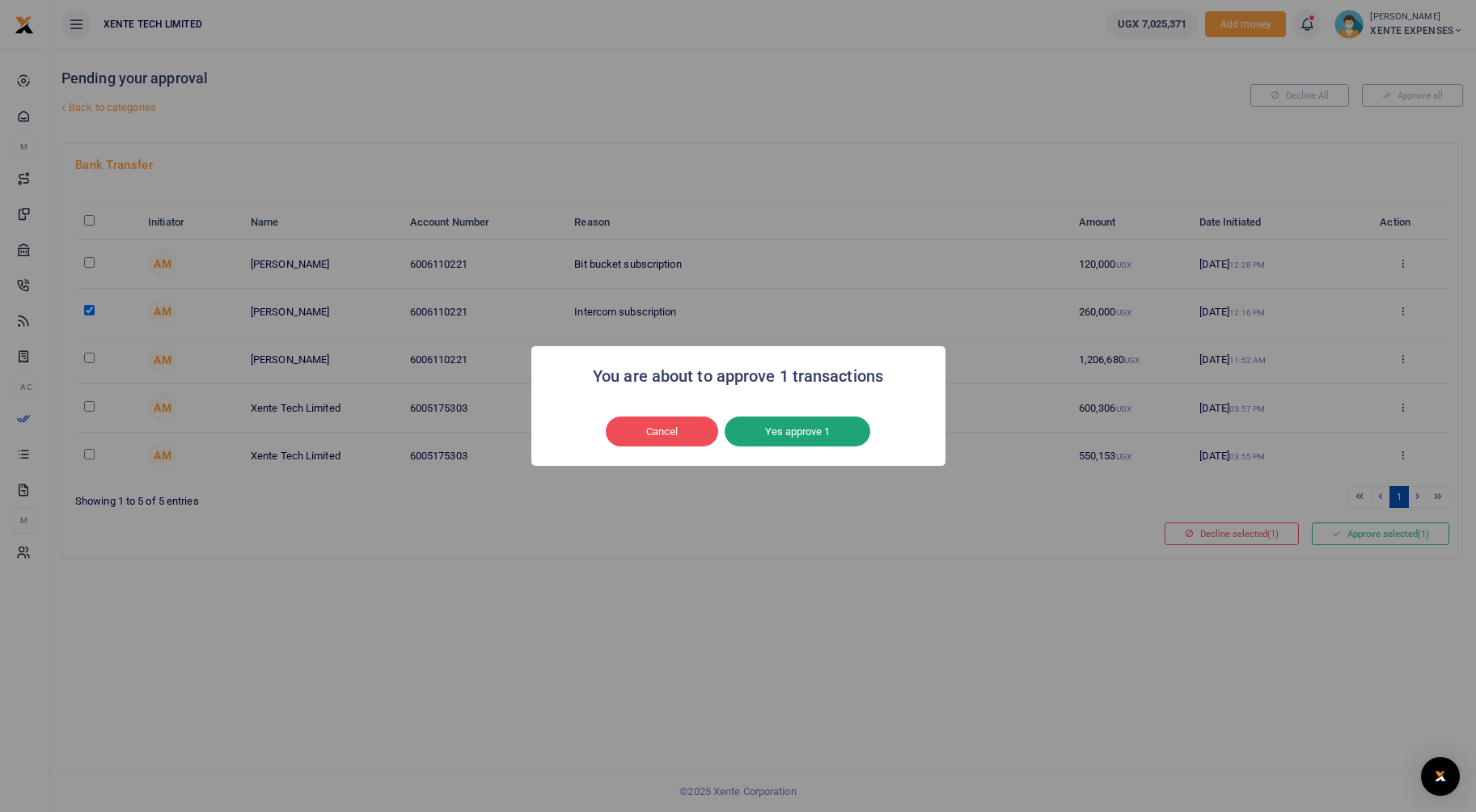
click at [777, 430] on button "Yes approve 1" at bounding box center [798, 431] width 145 height 30
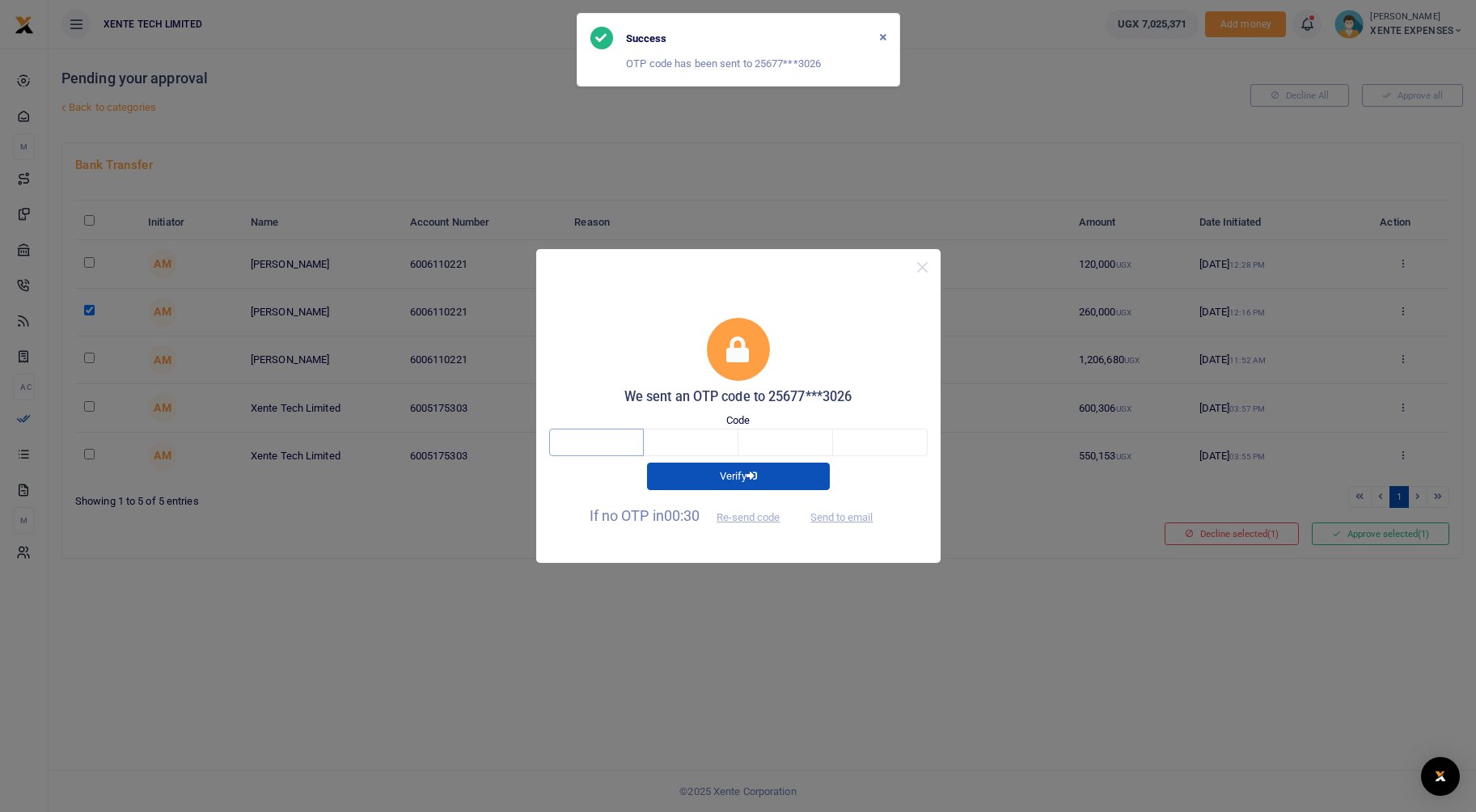
click at [613, 440] on input "text" at bounding box center [596, 442] width 95 height 28
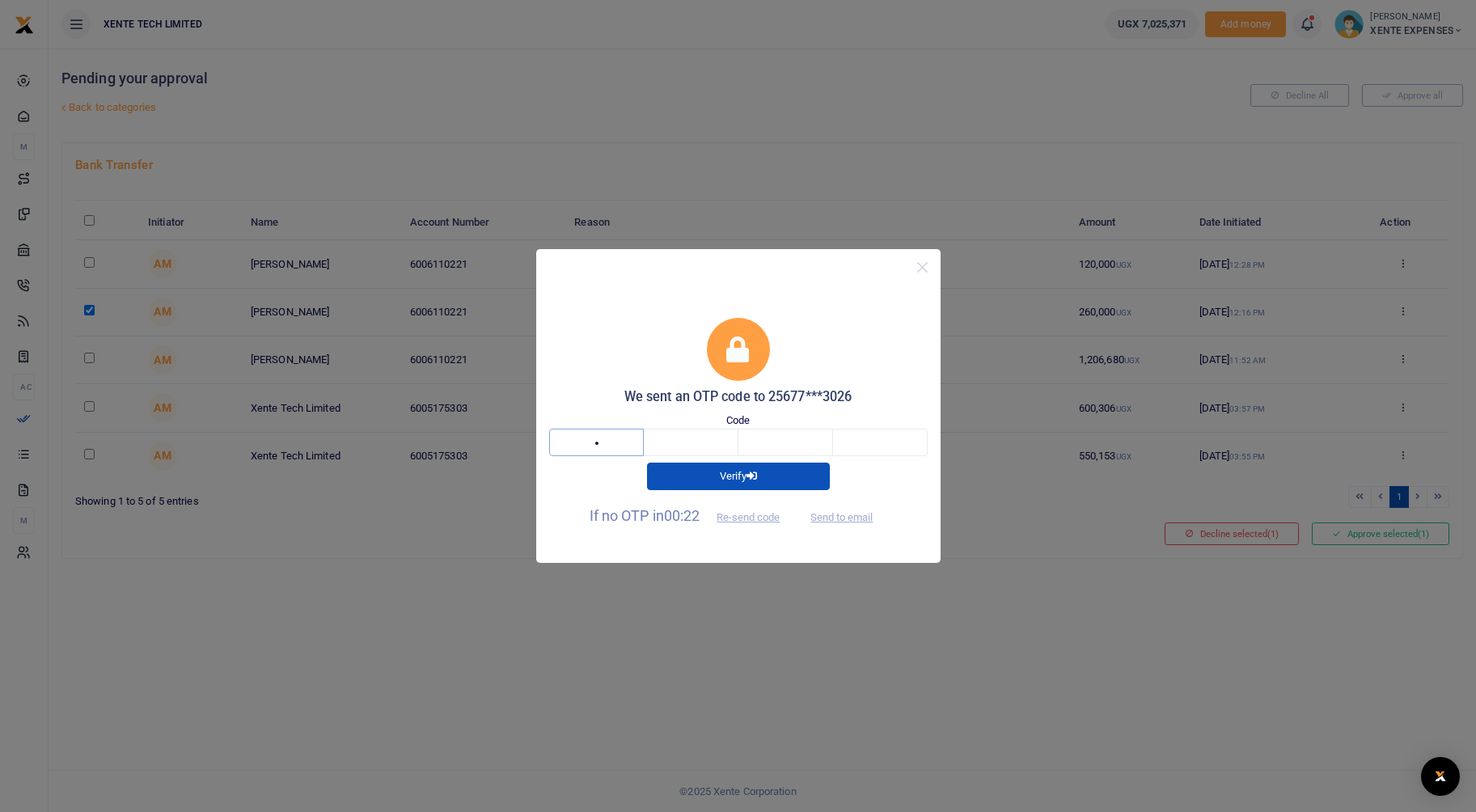
type input "9"
type input "0"
type input "7"
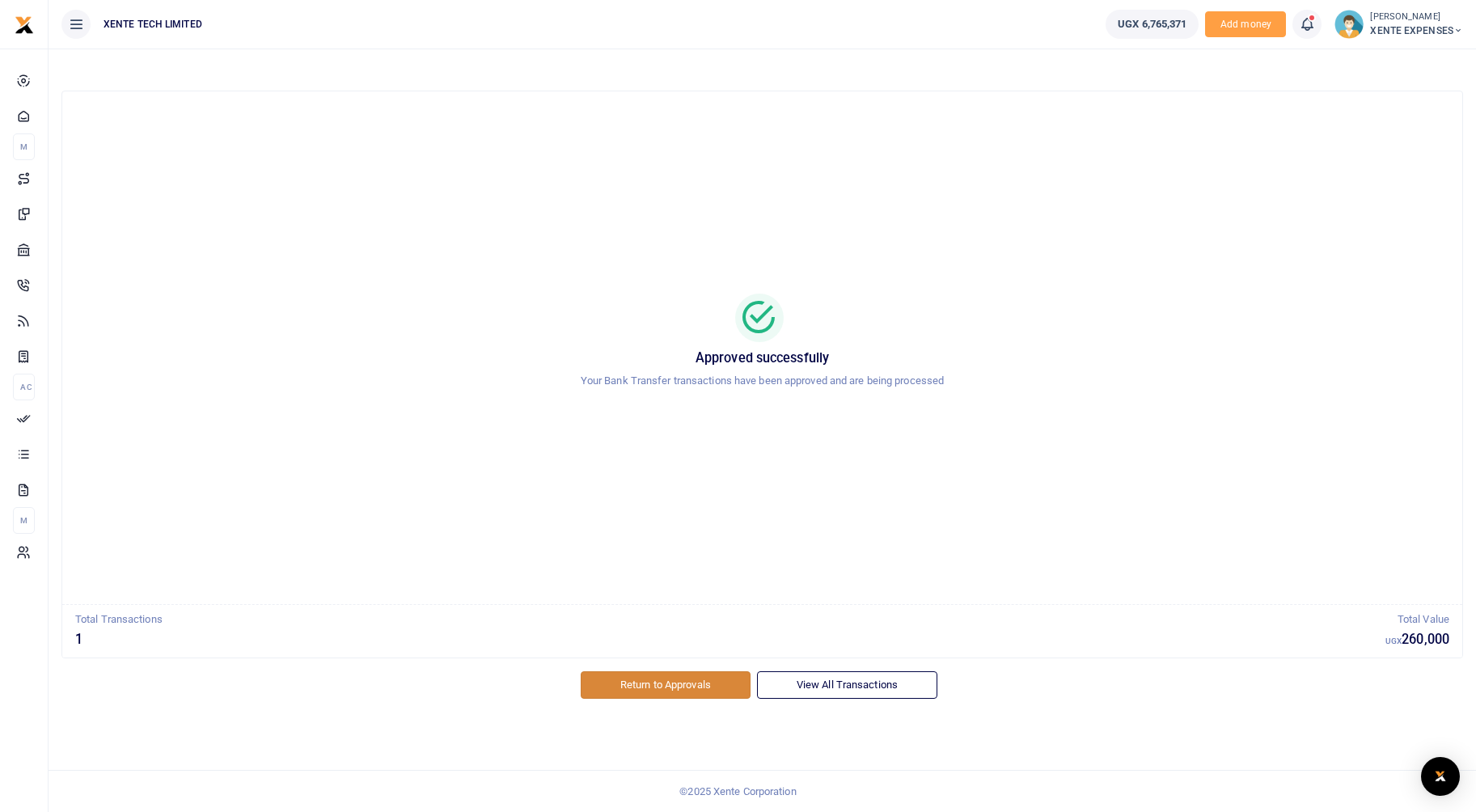
click at [687, 690] on link "Return to Approvals" at bounding box center [666, 685] width 170 height 28
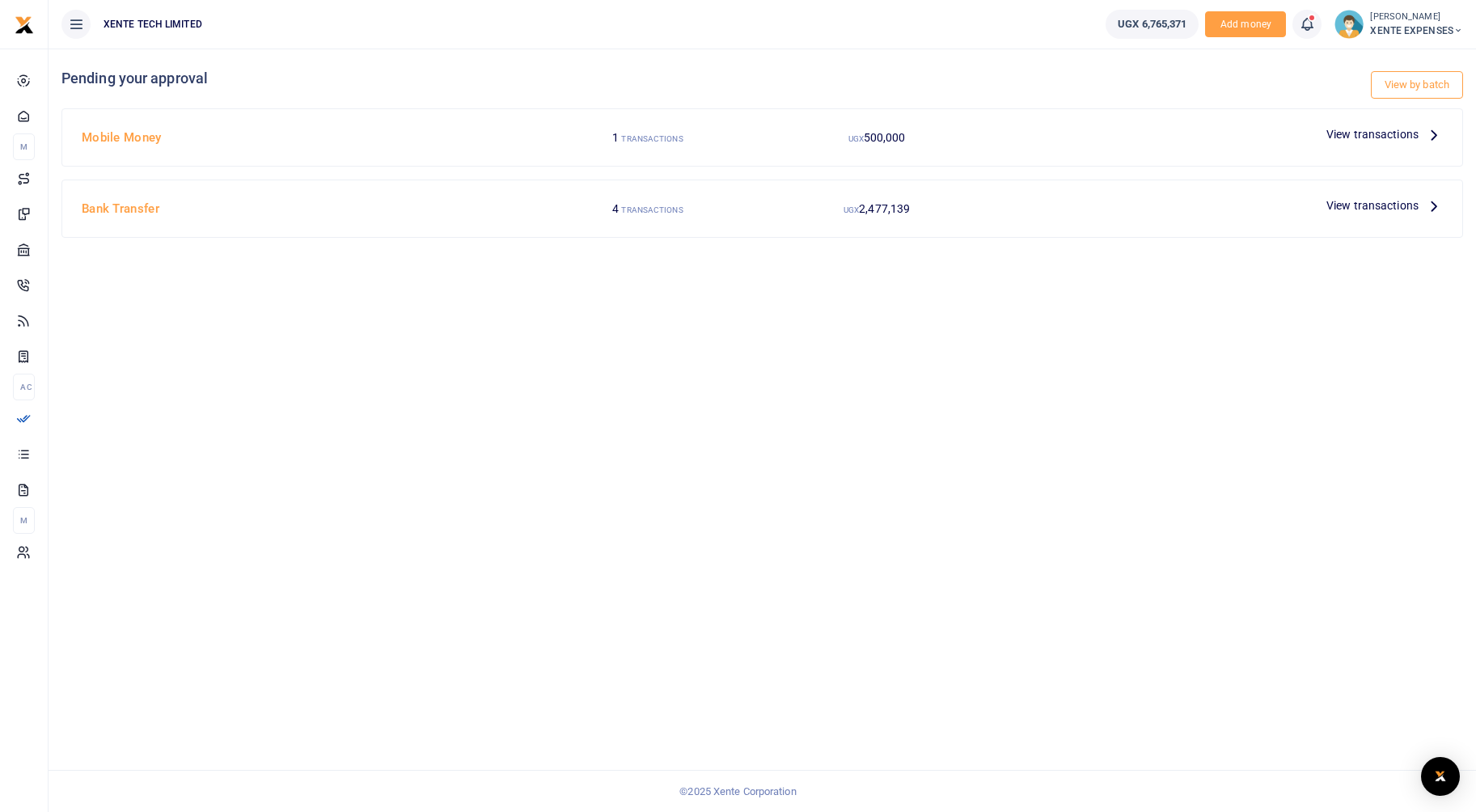
click at [1383, 203] on span "View transactions" at bounding box center [1372, 205] width 92 height 18
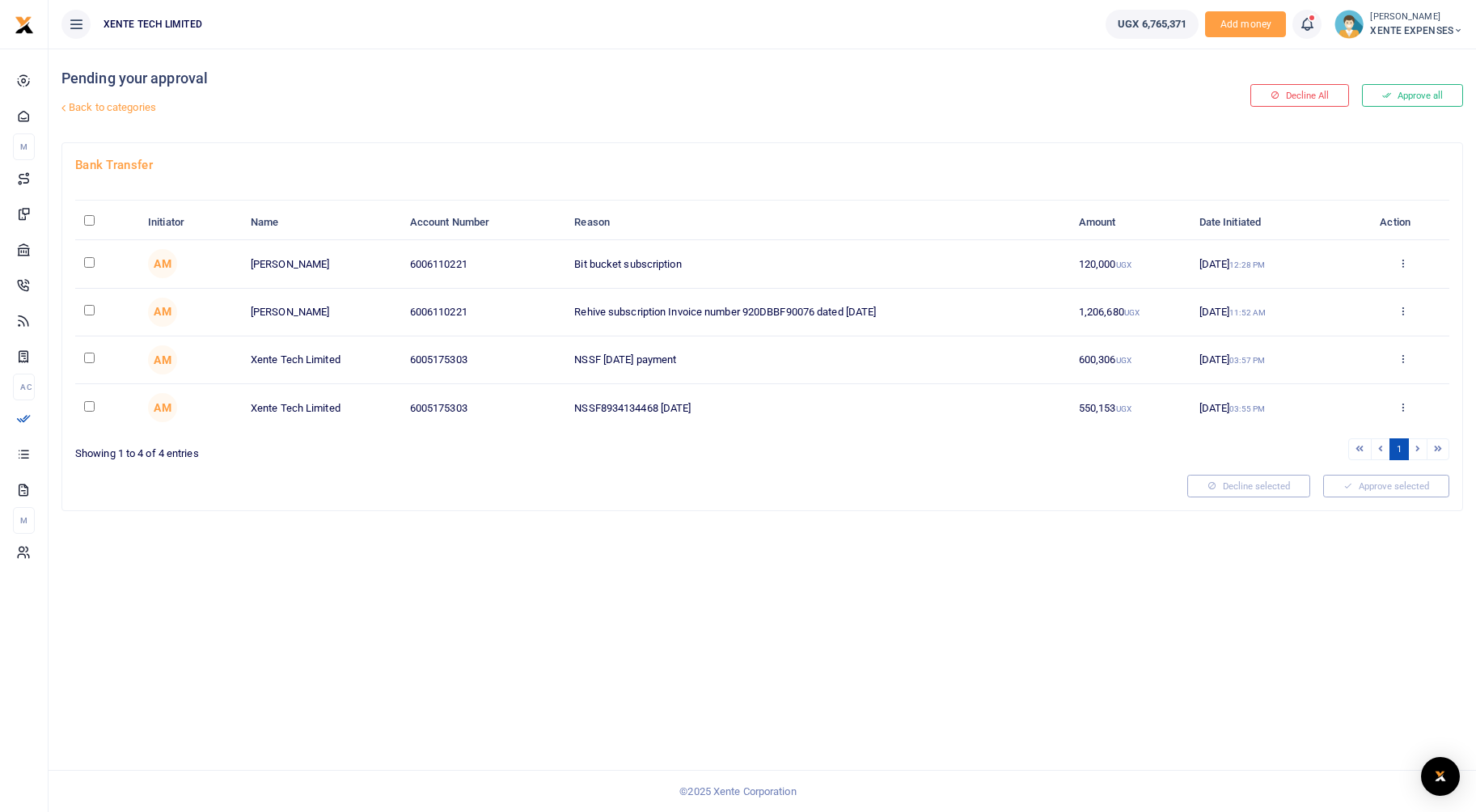
click at [91, 263] on input "checkbox" at bounding box center [89, 262] width 10 height 10
checkbox input "true"
click at [1228, 488] on button "Decline selected (1)" at bounding box center [1232, 486] width 134 height 23
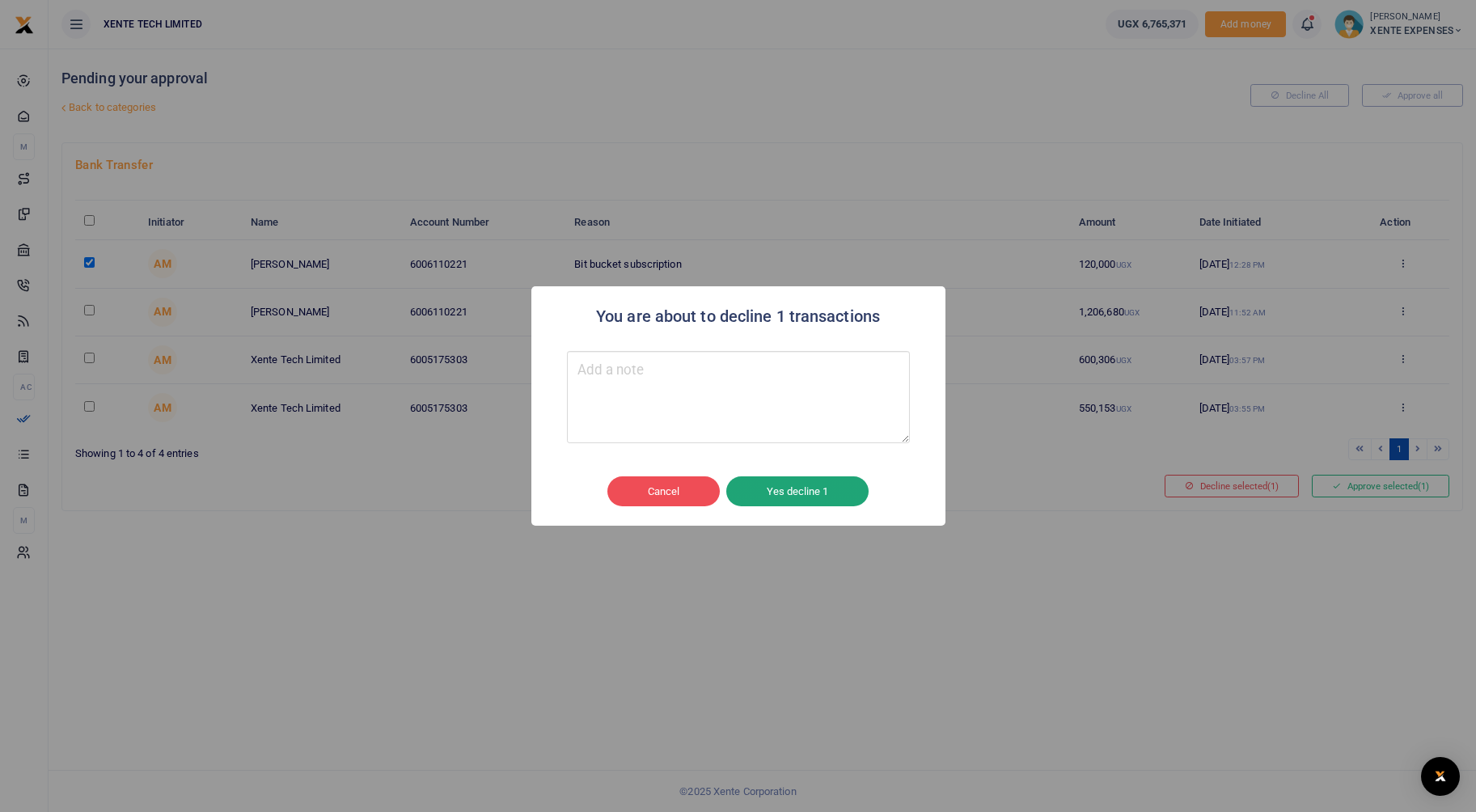
click at [786, 493] on button "Yes decline 1" at bounding box center [798, 491] width 142 height 30
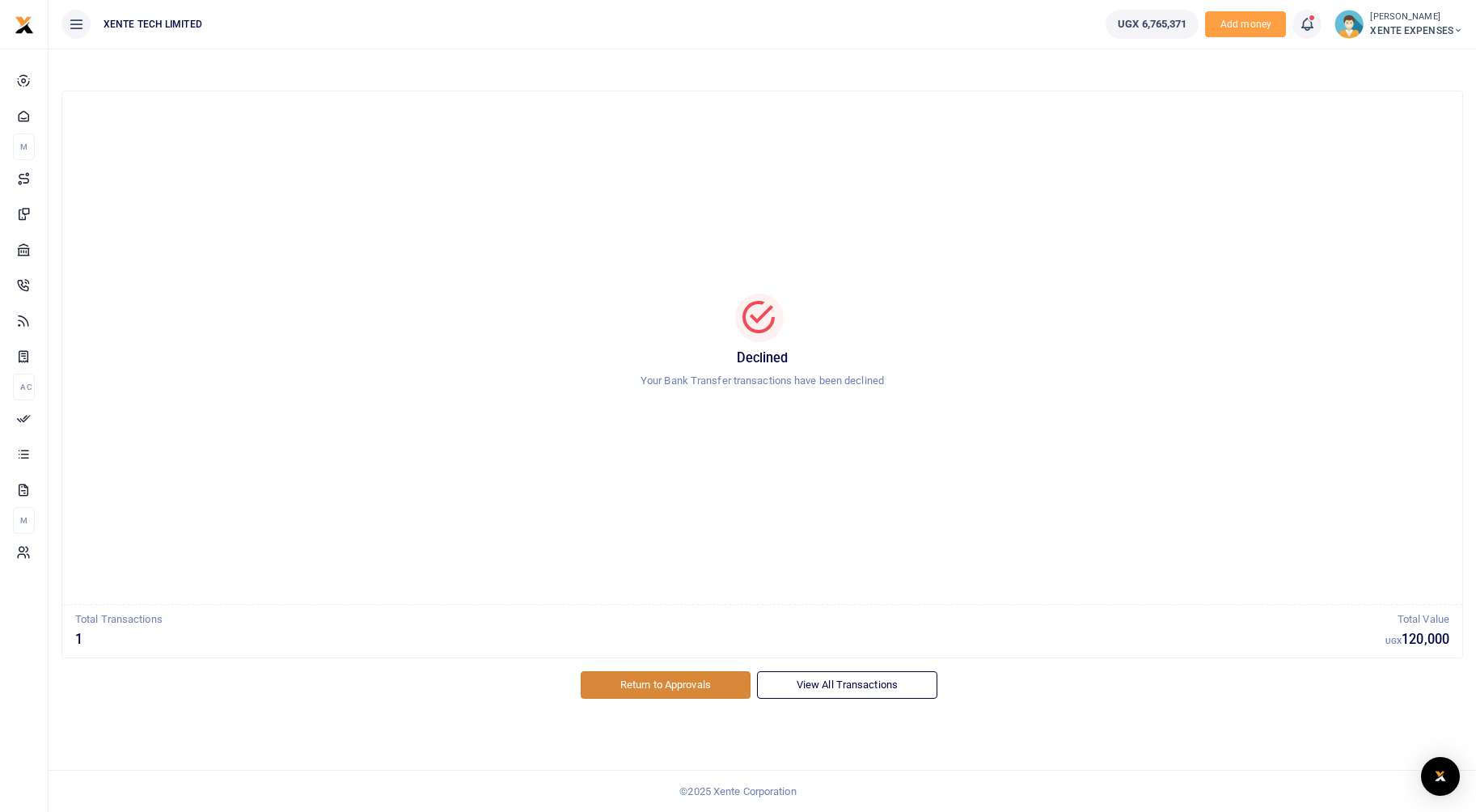
click at [667, 684] on link "Return to Approvals" at bounding box center [666, 685] width 170 height 28
